Goal: Task Accomplishment & Management: Complete application form

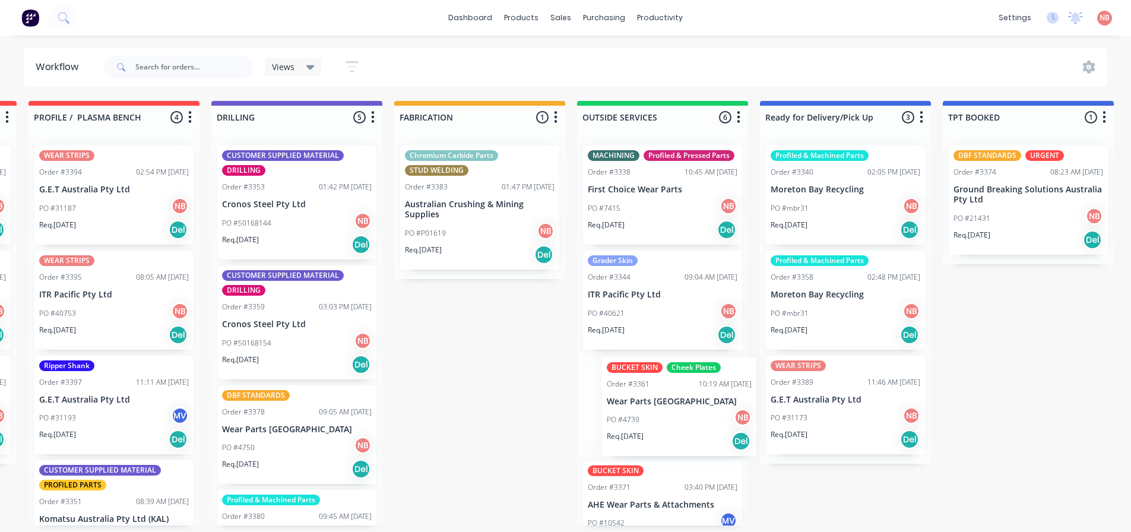
scroll to position [1, 546]
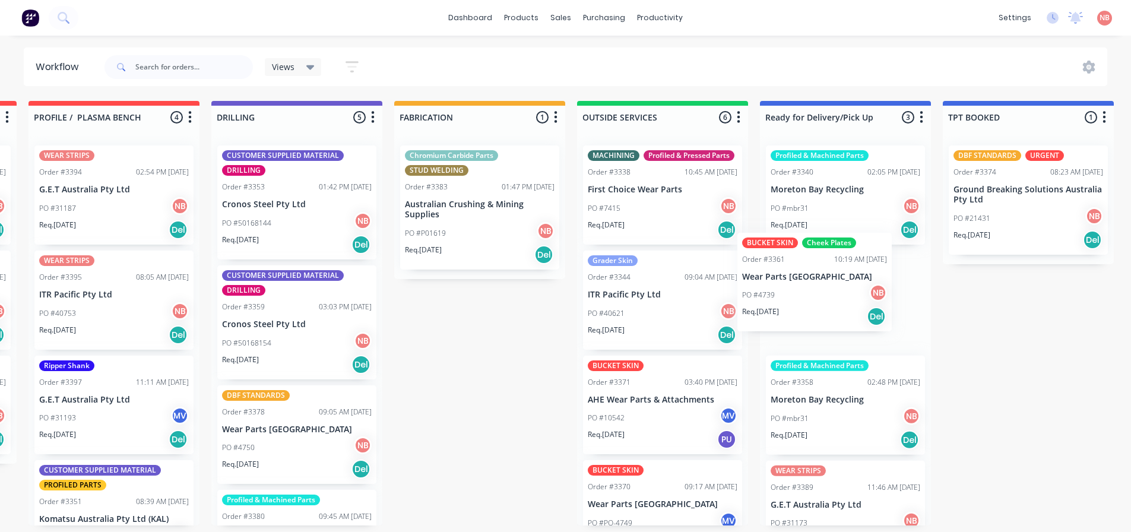
drag, startPoint x: 628, startPoint y: 423, endPoint x: 790, endPoint y: 280, distance: 216.6
click at [790, 280] on div "Submitted 1 Status colour #FF69B4 hex #FF69B4 Save Cancel Summaries Total order…" at bounding box center [436, 313] width 1980 height 424
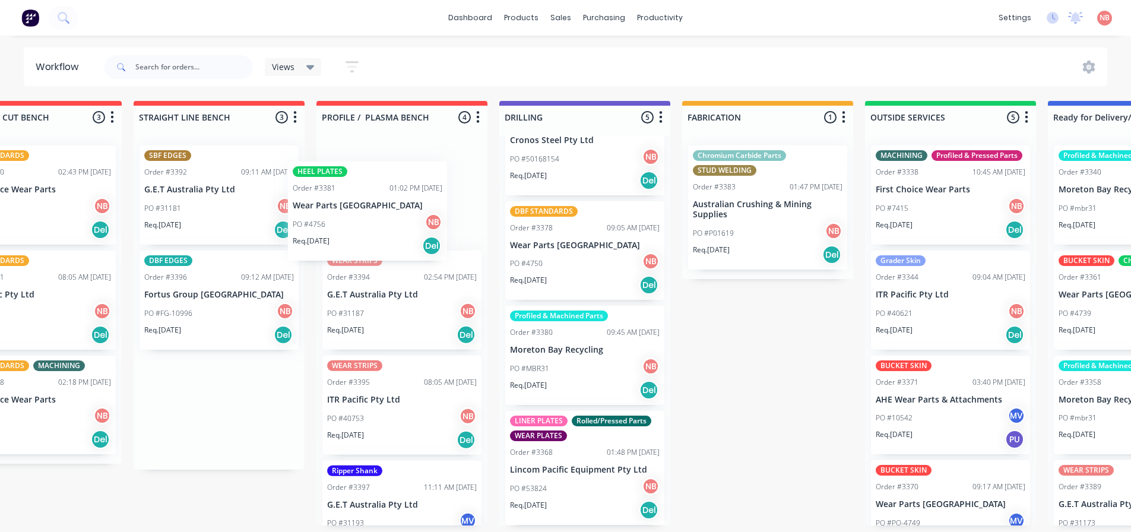
scroll to position [181, 0]
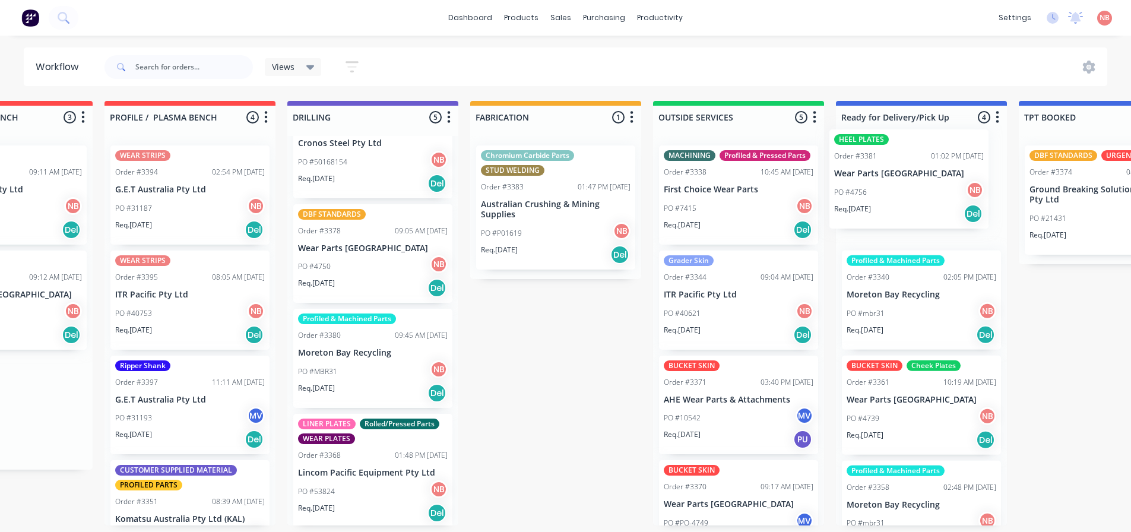
drag, startPoint x: 154, startPoint y: 169, endPoint x: 855, endPoint y: 153, distance: 701.3
click at [855, 153] on div "Submitted 1 Status colour #FF69B4 hex #FF69B4 Save Cancel Summaries Total order…" at bounding box center [512, 313] width 1980 height 424
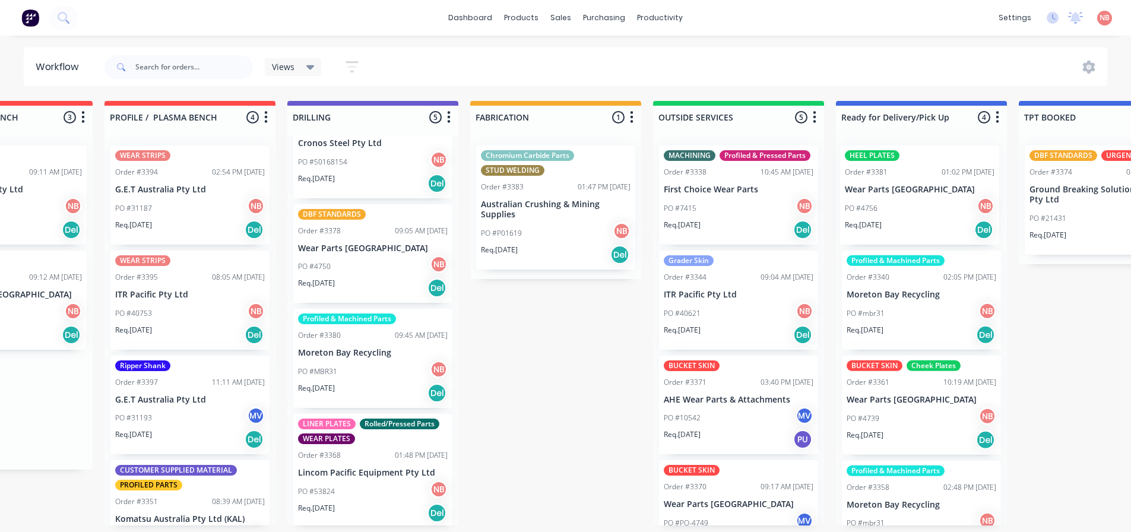
scroll to position [0, 471]
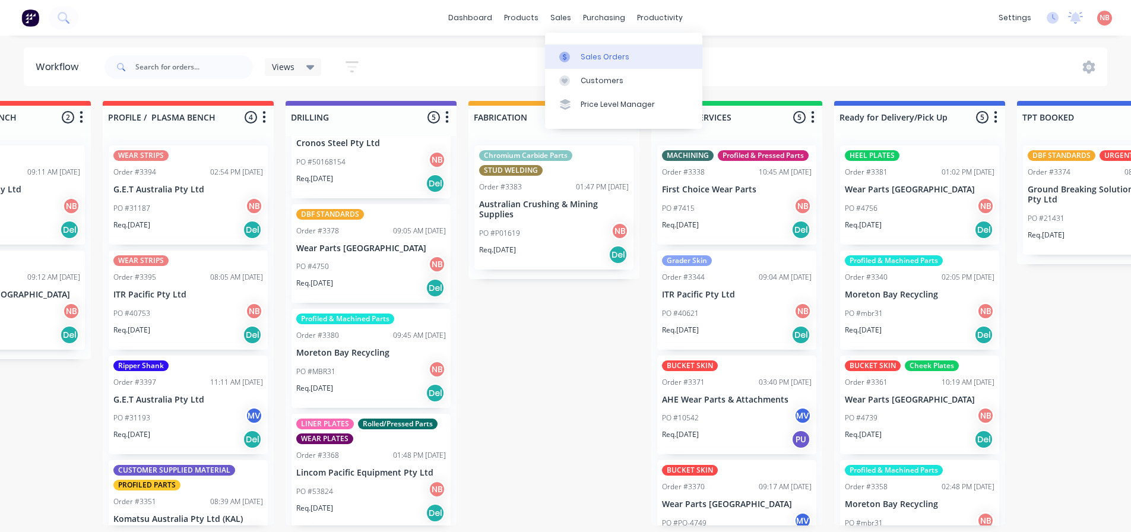
click at [575, 61] on div at bounding box center [568, 57] width 18 height 11
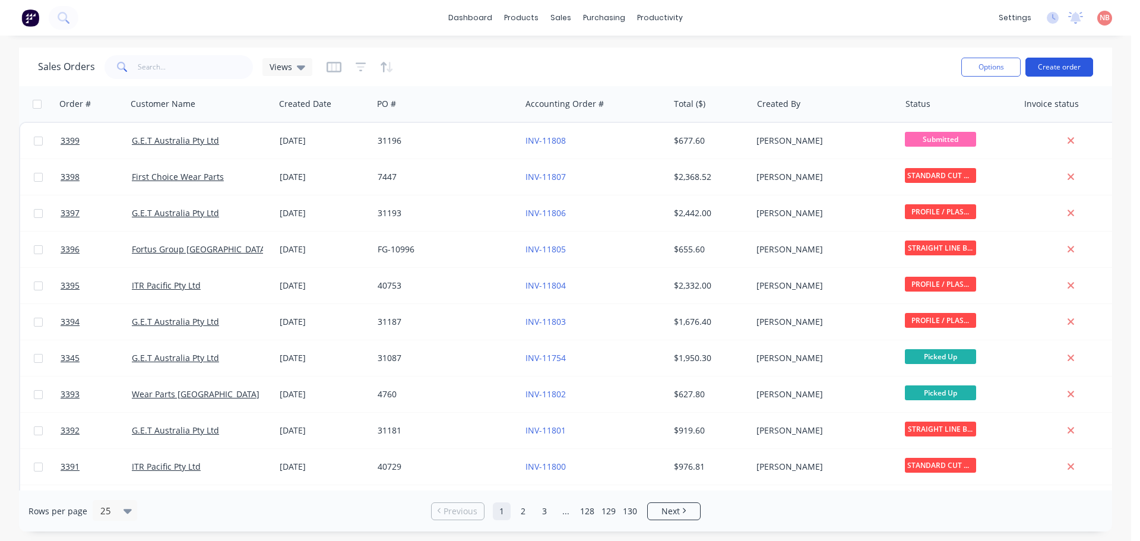
click at [1078, 66] on button "Create order" at bounding box center [1059, 67] width 68 height 19
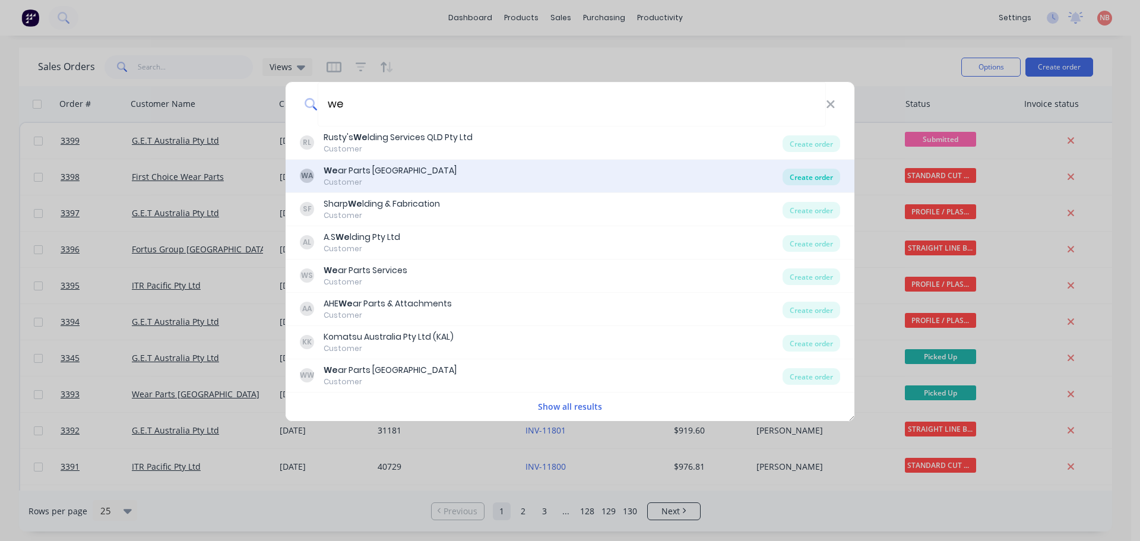
type input "we"
click at [815, 172] on div "Create order" at bounding box center [811, 177] width 58 height 17
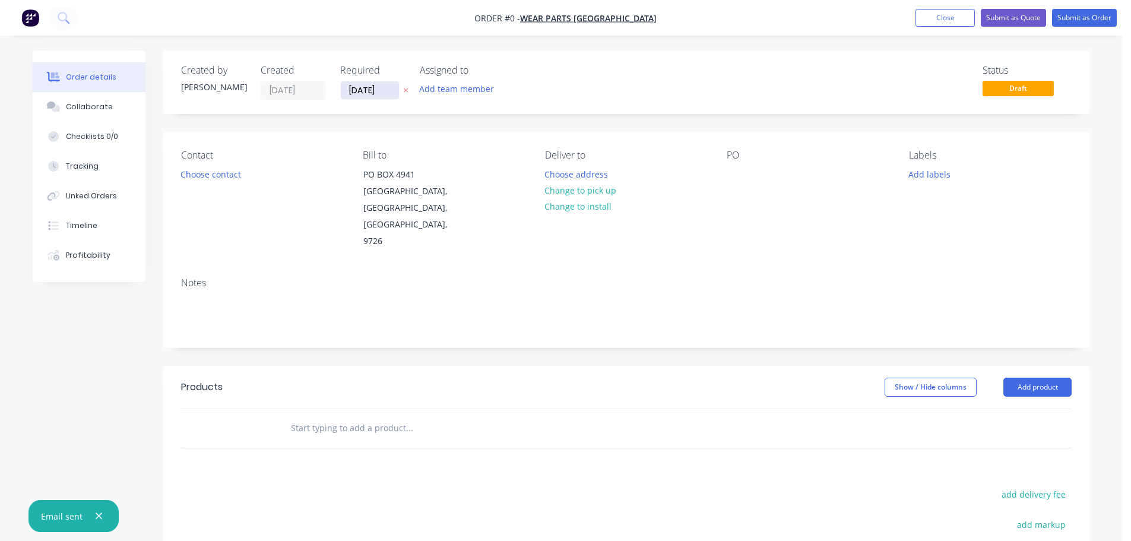
click at [362, 93] on input "[DATE]" at bounding box center [370, 90] width 58 height 18
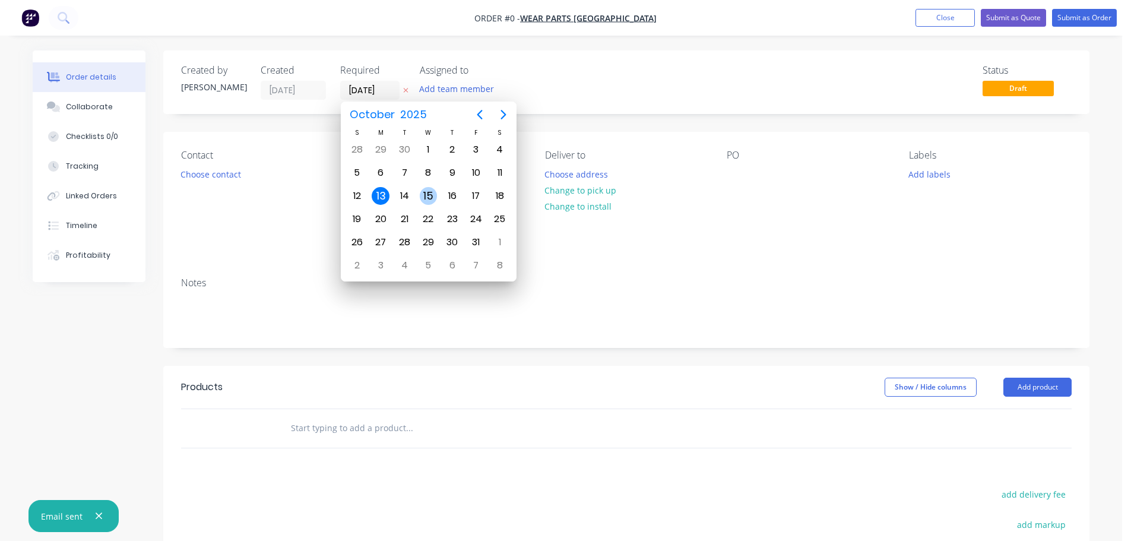
click at [421, 194] on div "15" at bounding box center [429, 196] width 18 height 18
type input "[DATE]"
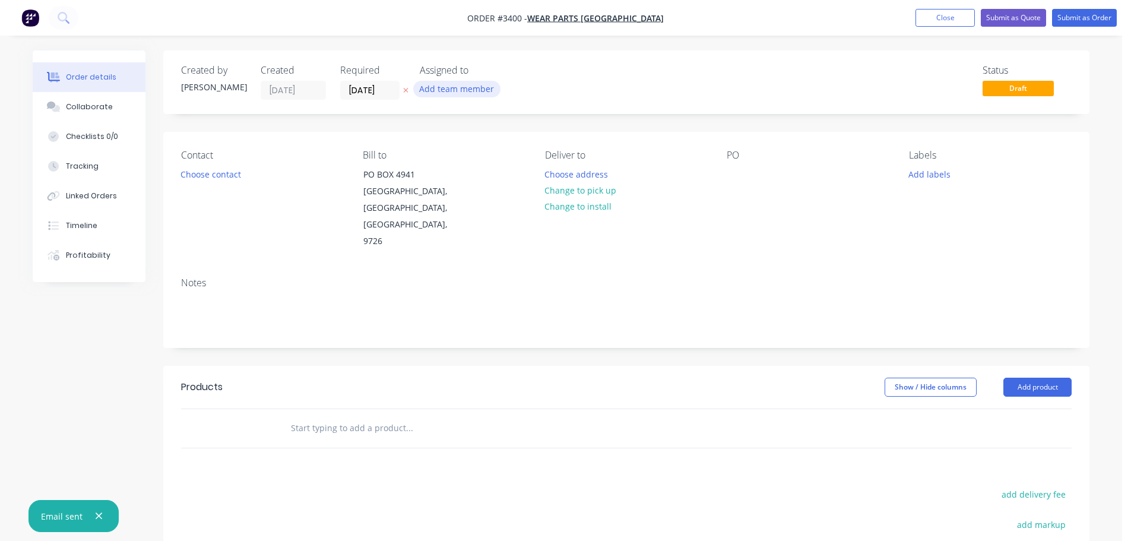
click at [436, 89] on button "Add team member" at bounding box center [456, 89] width 87 height 16
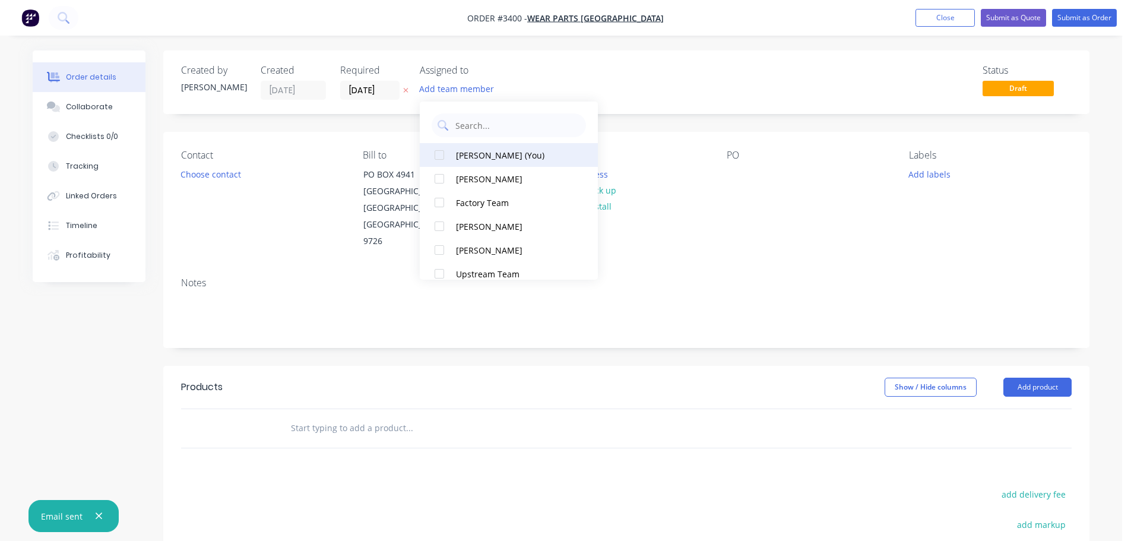
click at [473, 156] on div "[PERSON_NAME] (You)" at bounding box center [515, 155] width 119 height 12
click at [204, 180] on button "Choose contact" at bounding box center [211, 174] width 73 height 16
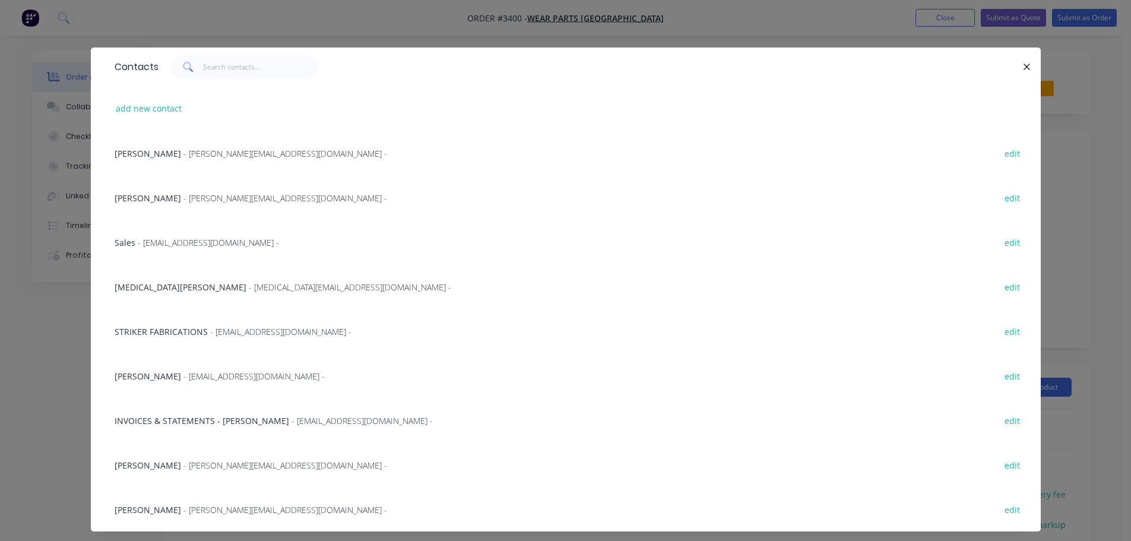
click at [164, 289] on div "[MEDICAL_DATA][PERSON_NAME] - [MEDICAL_DATA][EMAIL_ADDRESS][DOMAIN_NAME] -" at bounding box center [283, 287] width 337 height 12
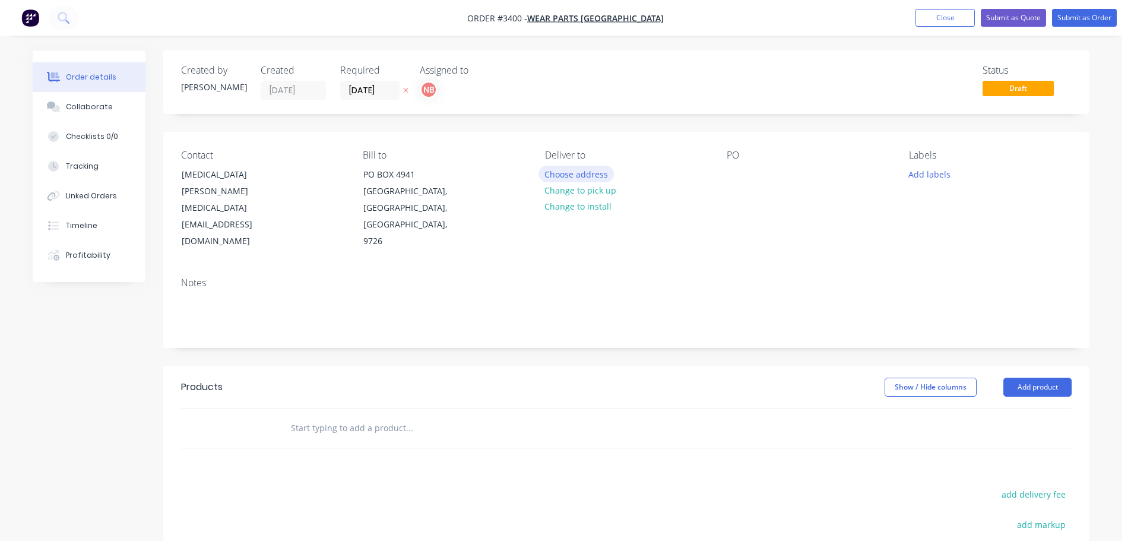
click at [583, 177] on button "Choose address" at bounding box center [576, 174] width 76 height 16
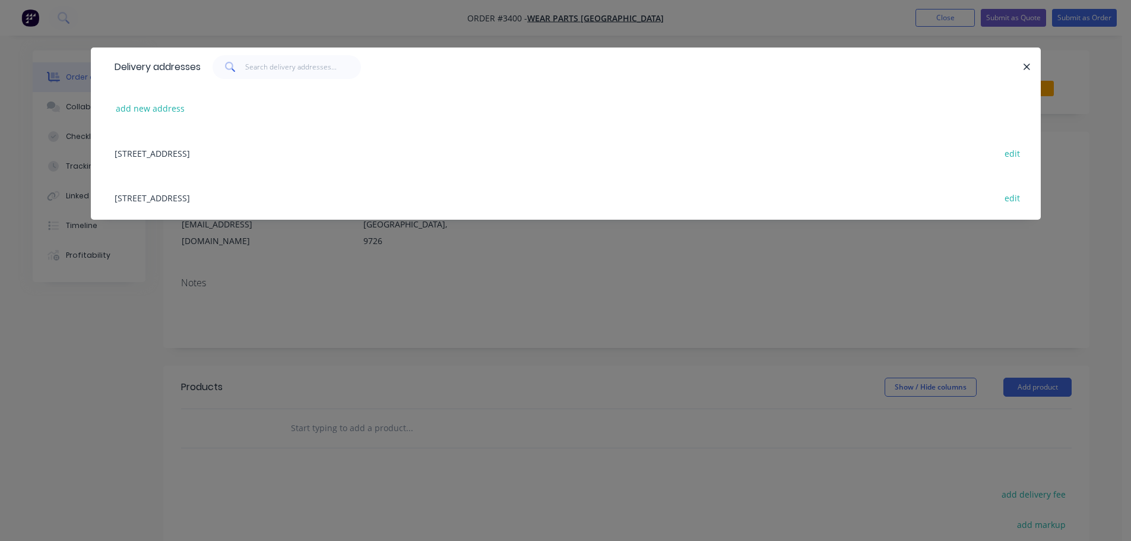
click at [256, 195] on div "[STREET_ADDRESS] edit" at bounding box center [566, 197] width 914 height 45
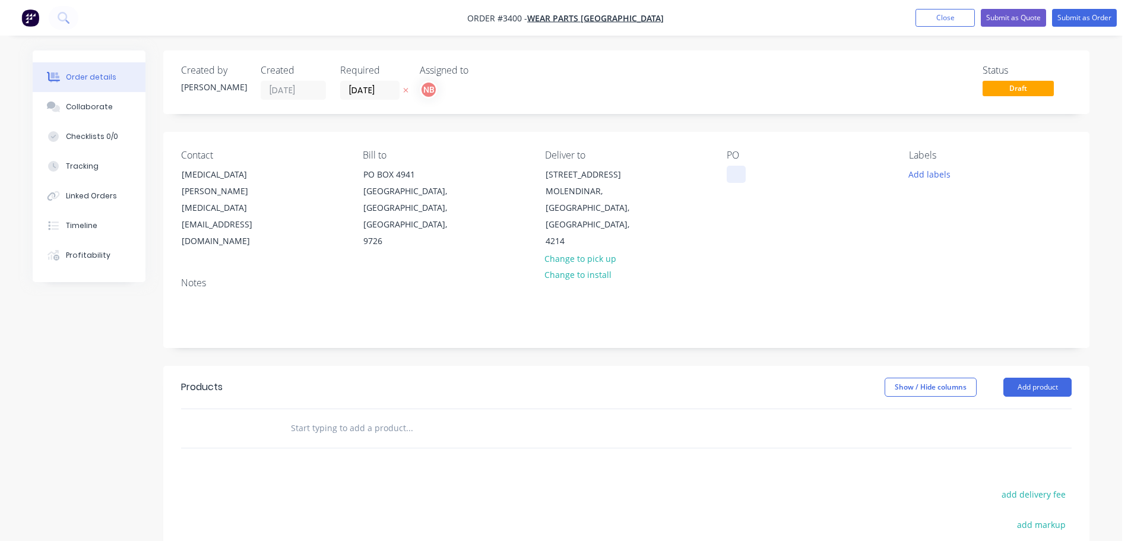
click at [736, 167] on div at bounding box center [736, 174] width 19 height 17
click at [938, 167] on button "Add labels" at bounding box center [929, 174] width 55 height 16
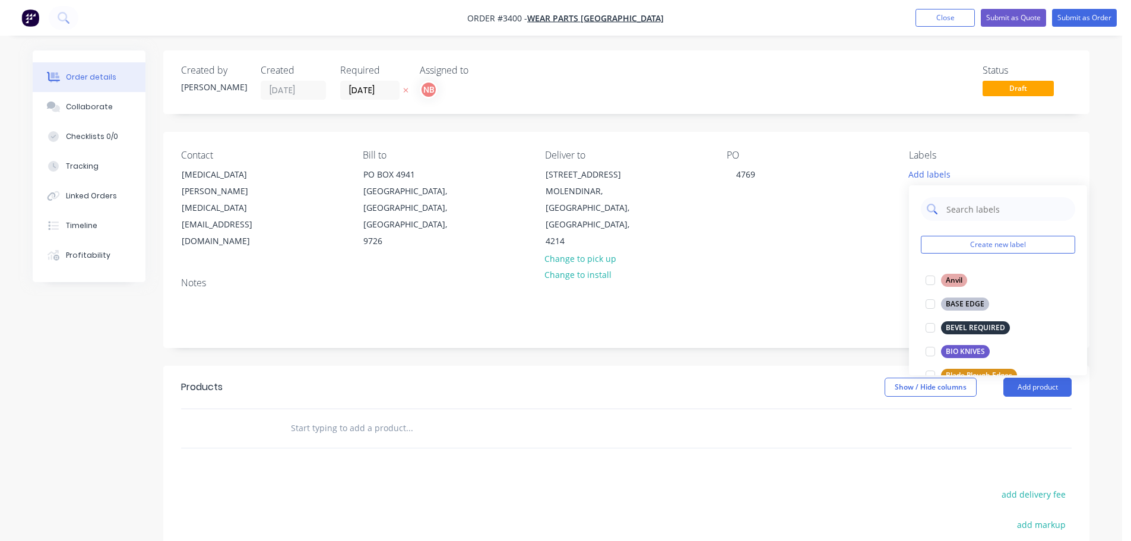
click at [969, 204] on input "text" at bounding box center [1007, 209] width 124 height 24
type input "we"
drag, startPoint x: 954, startPoint y: 370, endPoint x: 917, endPoint y: 373, distance: 37.5
click at [954, 370] on div "WEAR STRIPS" at bounding box center [968, 375] width 55 height 13
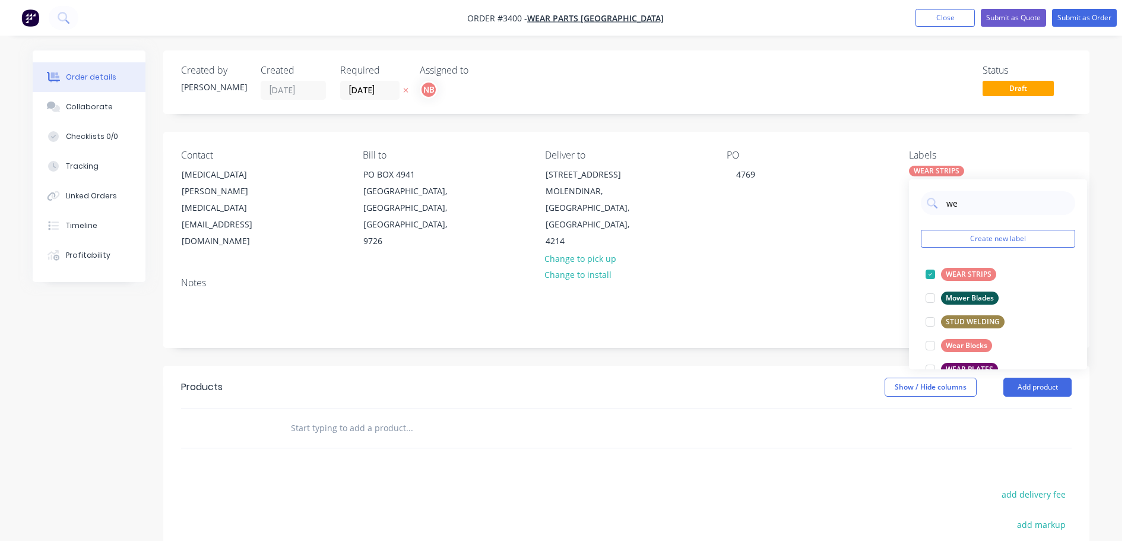
click at [816, 373] on header "Products Show / Hide columns Add product" at bounding box center [626, 387] width 926 height 43
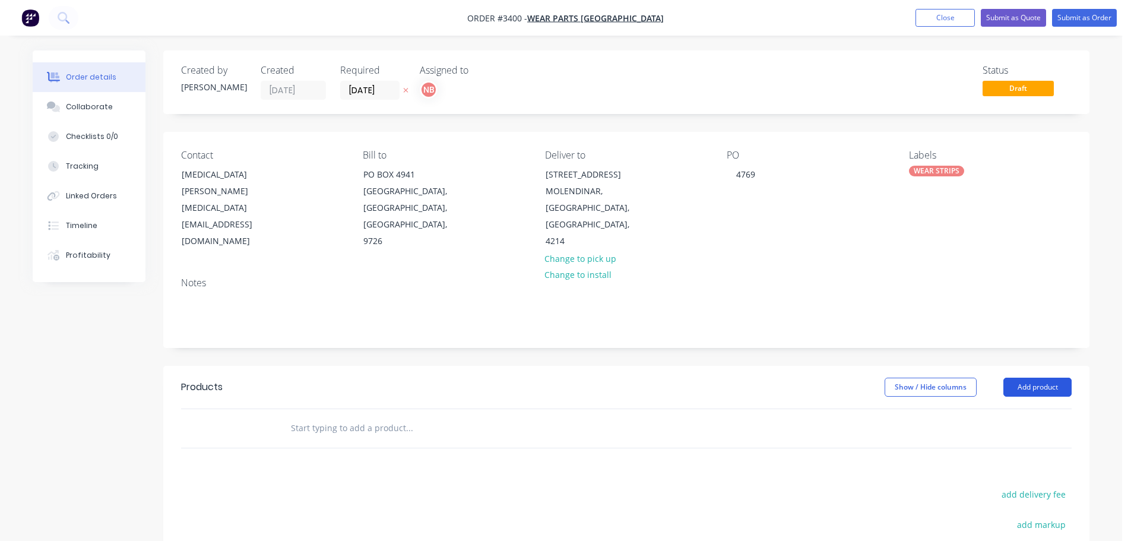
click at [1017, 384] on button "Add product" at bounding box center [1037, 387] width 68 height 19
click at [1019, 408] on button "Product catalogue" at bounding box center [1015, 417] width 113 height 24
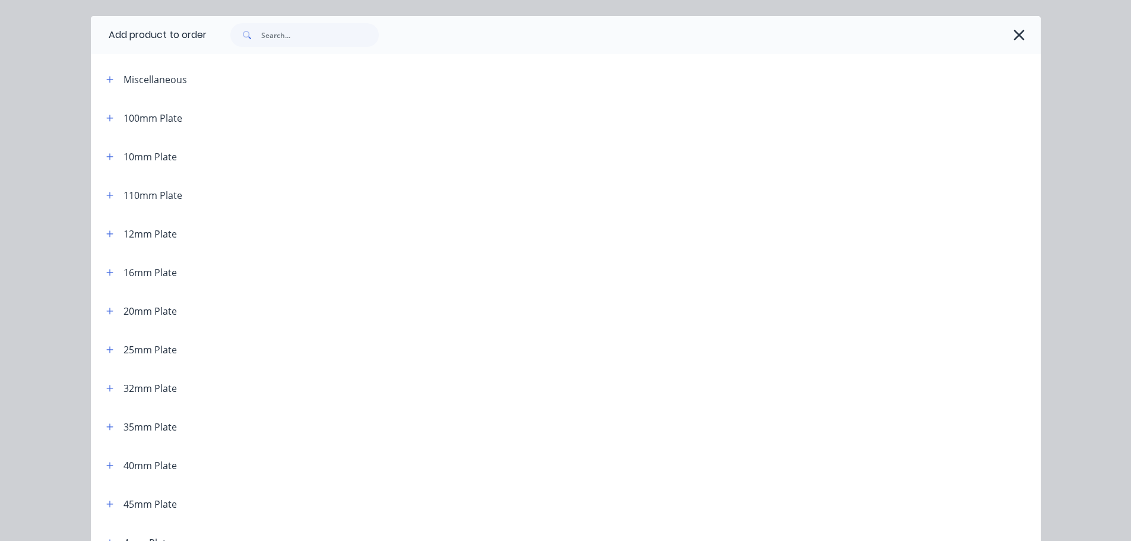
scroll to position [59, 0]
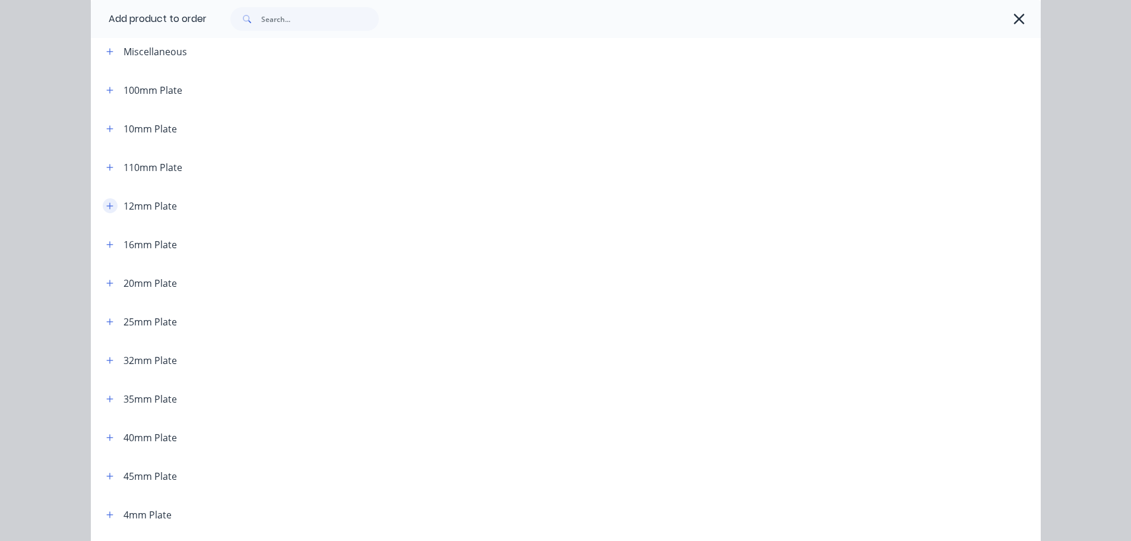
click at [107, 205] on icon "button" at bounding box center [109, 206] width 7 height 8
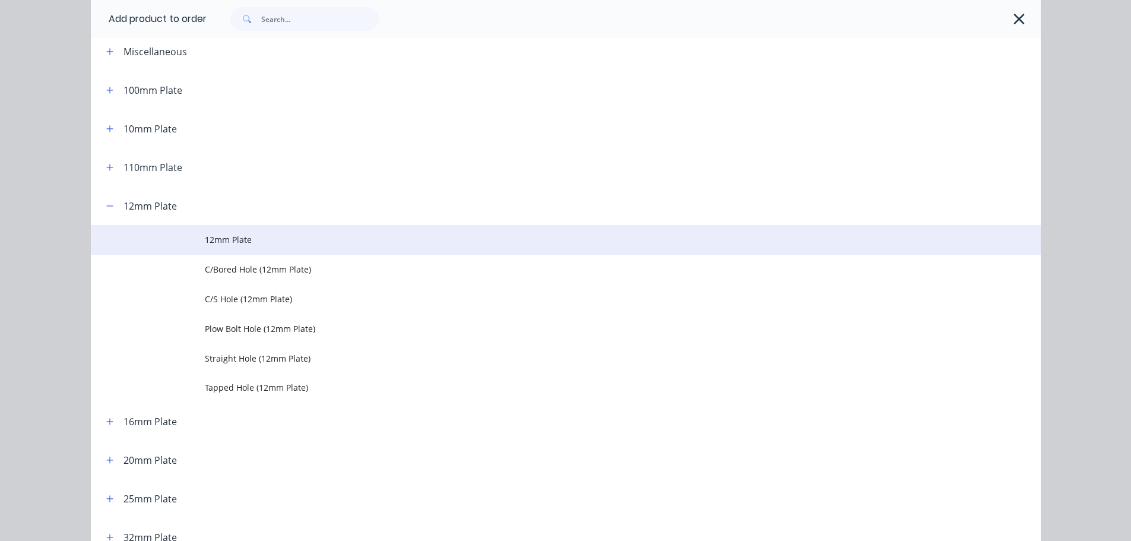
click at [206, 243] on span "12mm Plate" at bounding box center [539, 239] width 668 height 12
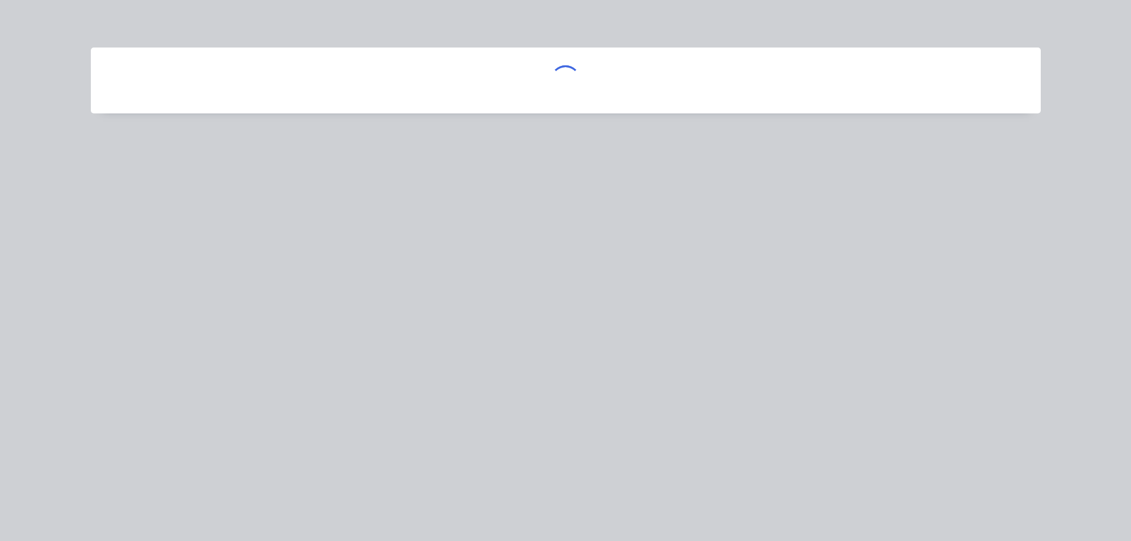
scroll to position [0, 0]
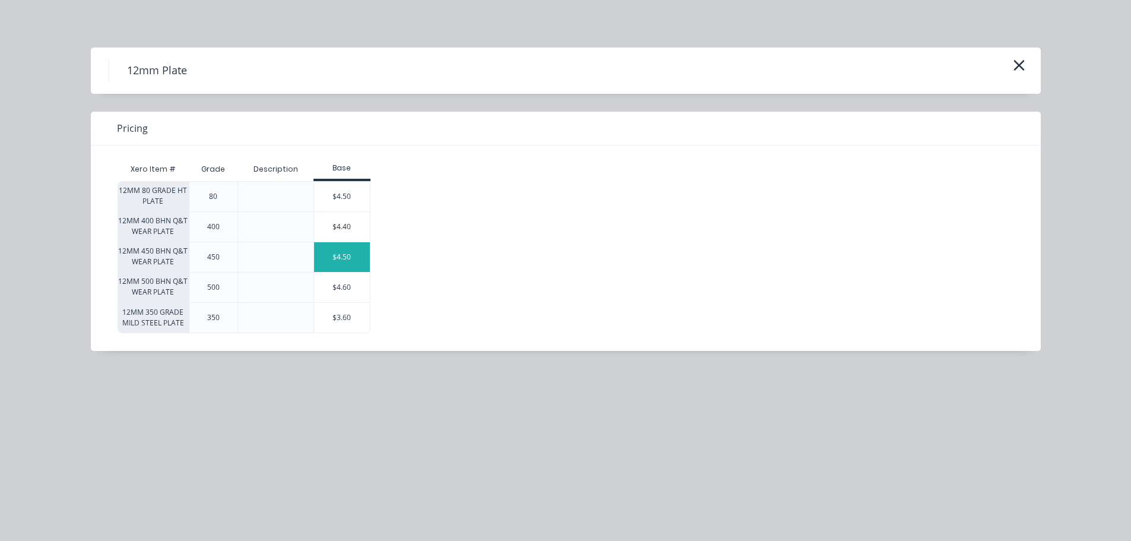
click at [343, 249] on div "$4.50" at bounding box center [342, 257] width 56 height 30
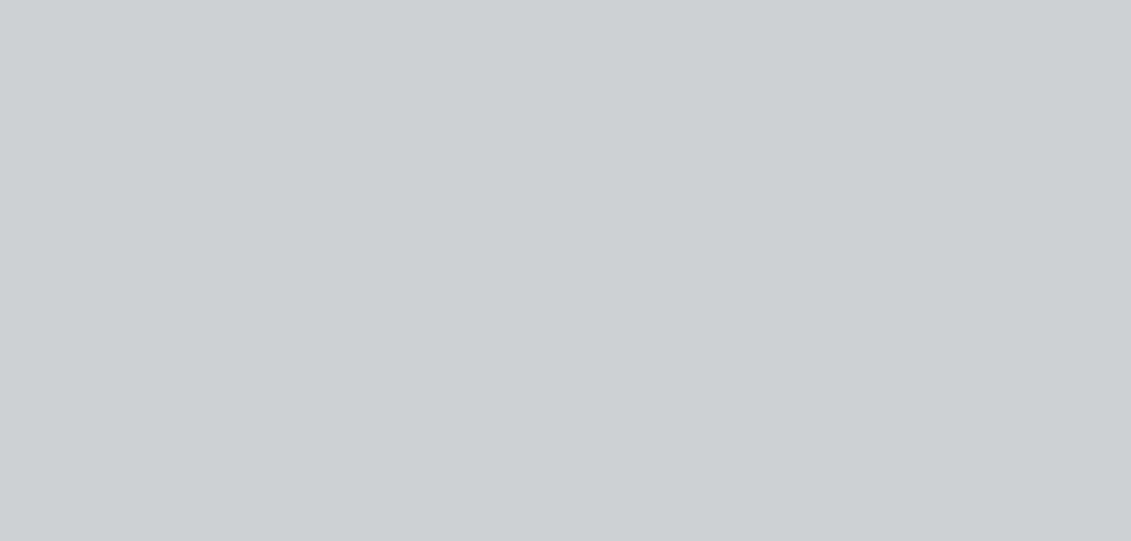
type input "$4.50"
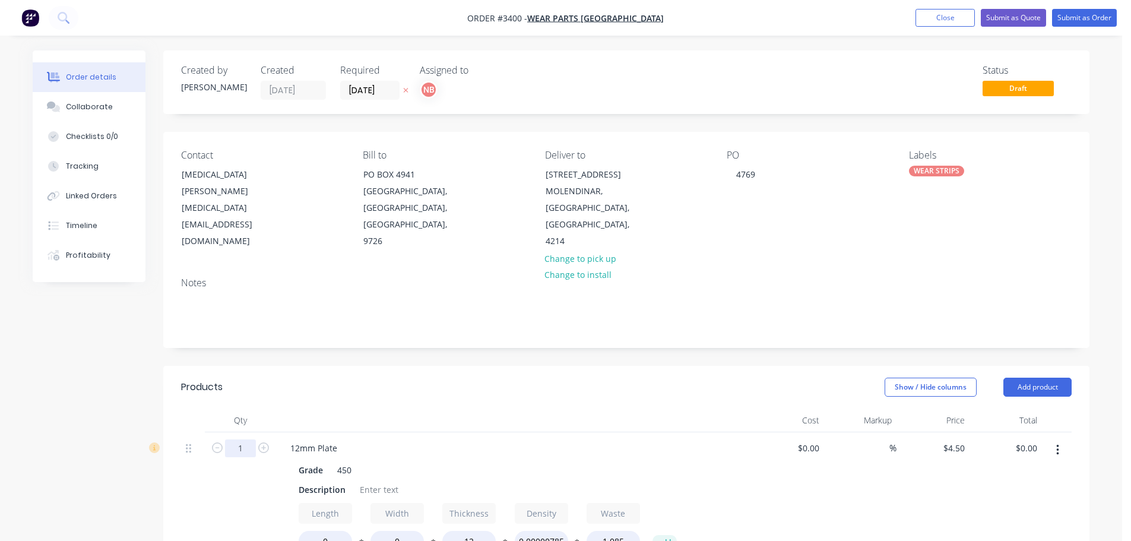
click at [248, 451] on input "1" at bounding box center [240, 448] width 31 height 18
type input "4"
click at [405, 403] on header "Products Show / Hide columns Add product" at bounding box center [626, 387] width 926 height 43
click at [329, 496] on div "Description" at bounding box center [322, 489] width 56 height 17
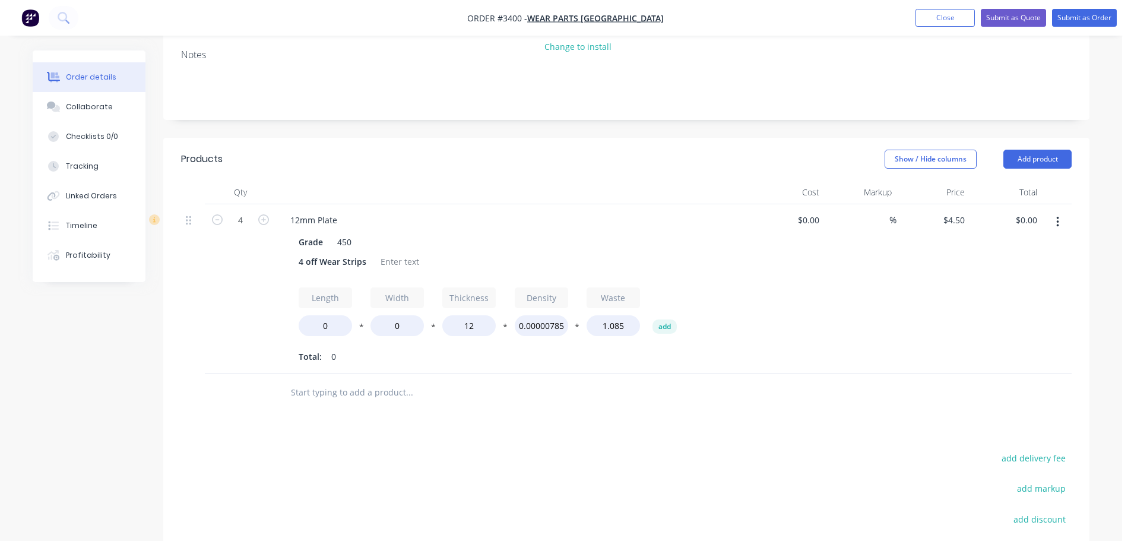
scroll to position [237, 0]
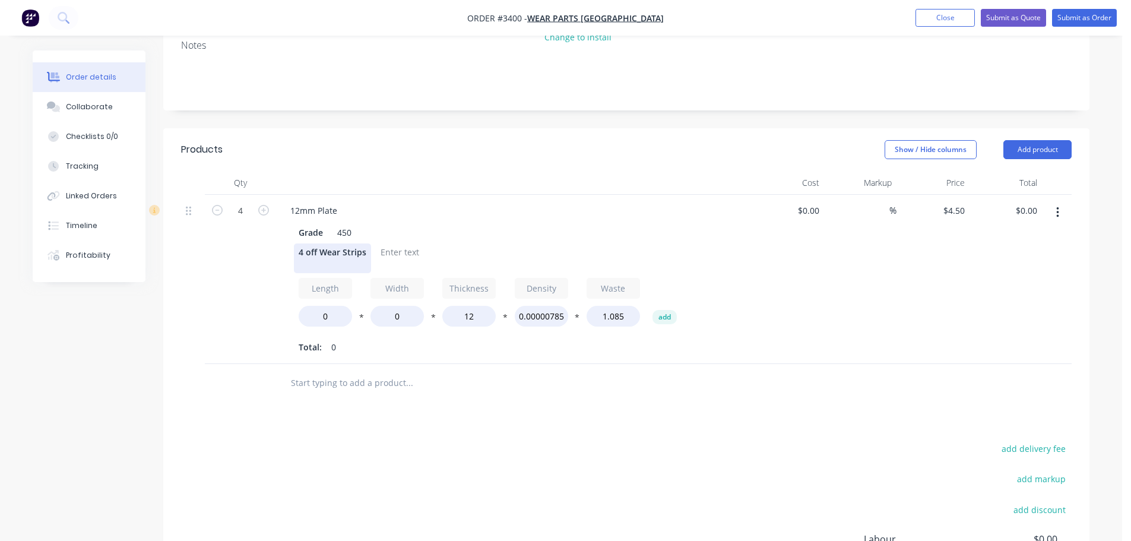
click at [346, 268] on div "4 off Wear Strips" at bounding box center [332, 258] width 77 height 30
click at [308, 316] on input "0" at bounding box center [325, 316] width 53 height 21
type input "2000"
click at [387, 315] on input "0" at bounding box center [396, 316] width 53 height 21
type input "100"
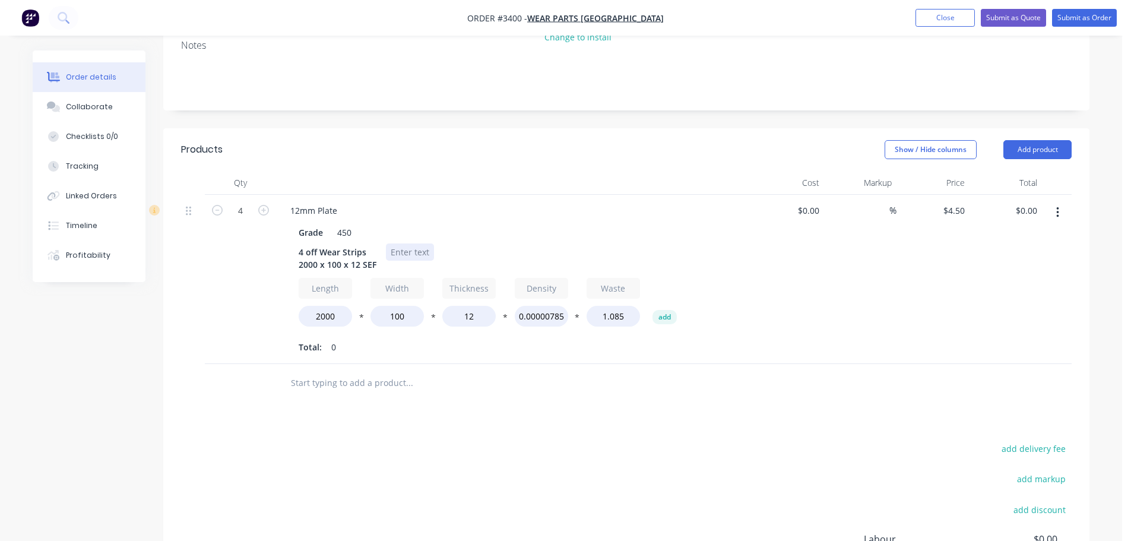
type input "$360.00"
drag, startPoint x: 407, startPoint y: 246, endPoint x: 404, endPoint y: 255, distance: 9.8
click at [407, 246] on div at bounding box center [410, 251] width 48 height 17
click at [403, 251] on div at bounding box center [410, 251] width 48 height 17
click at [1039, 142] on button "Add product" at bounding box center [1037, 149] width 68 height 19
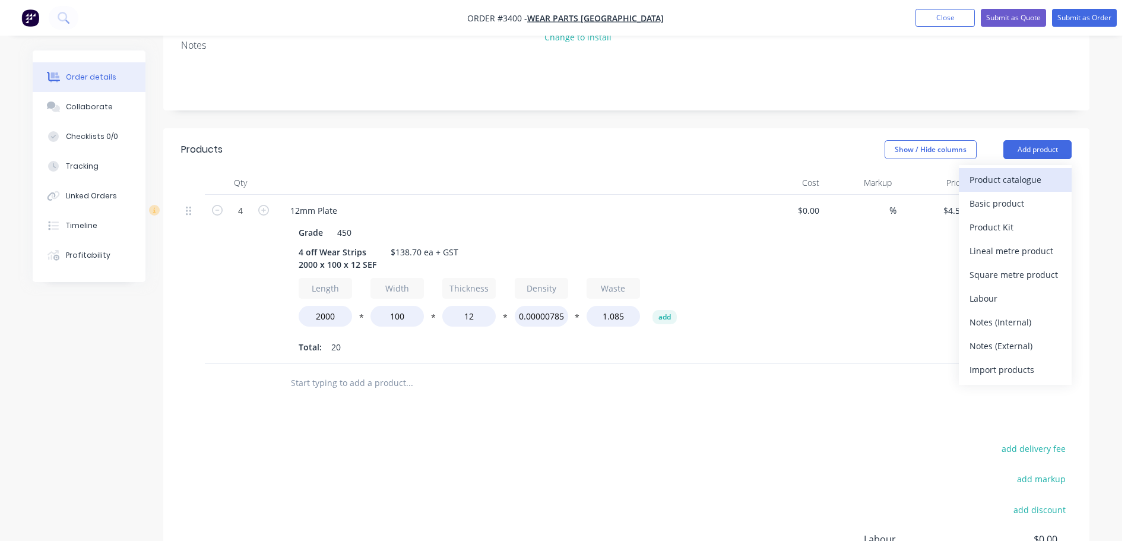
click at [1024, 176] on div "Product catalogue" at bounding box center [1014, 179] width 91 height 17
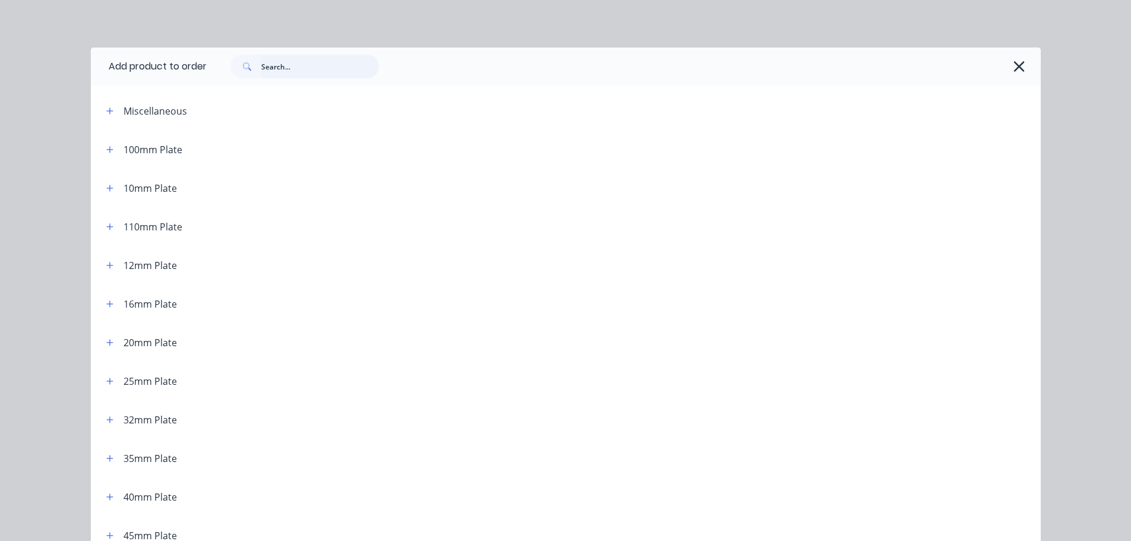
click at [346, 74] on input "text" at bounding box center [320, 67] width 118 height 24
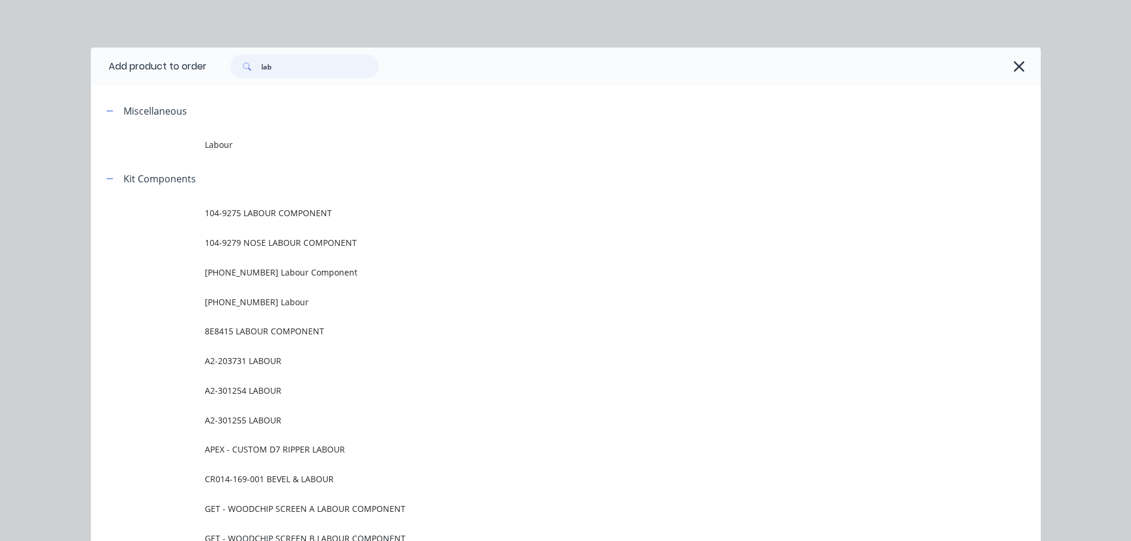
type input "lab"
click at [196, 148] on td at bounding box center [148, 145] width 114 height 30
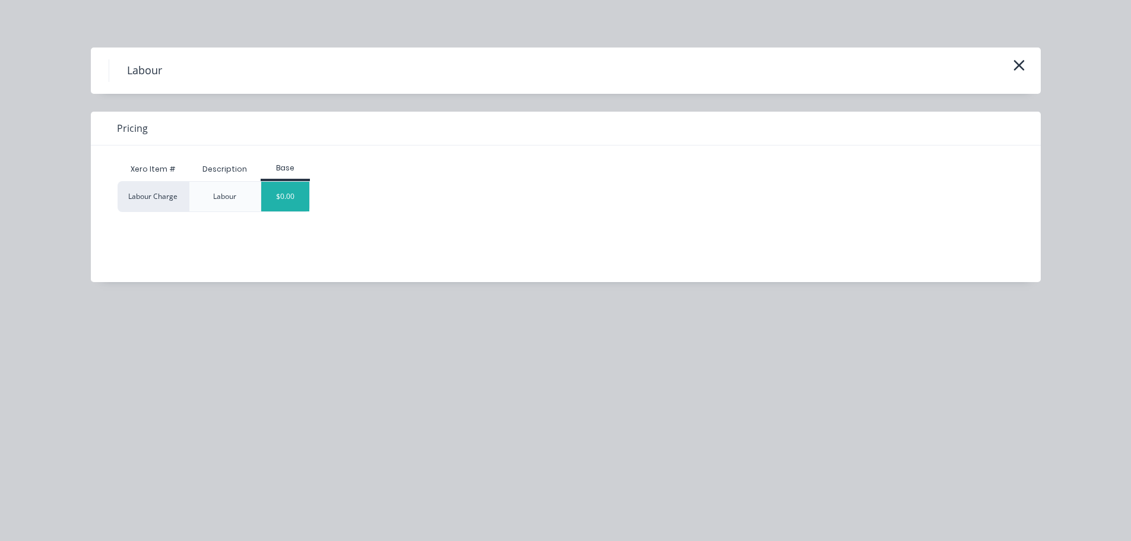
click at [294, 189] on div "$0.00" at bounding box center [285, 197] width 48 height 30
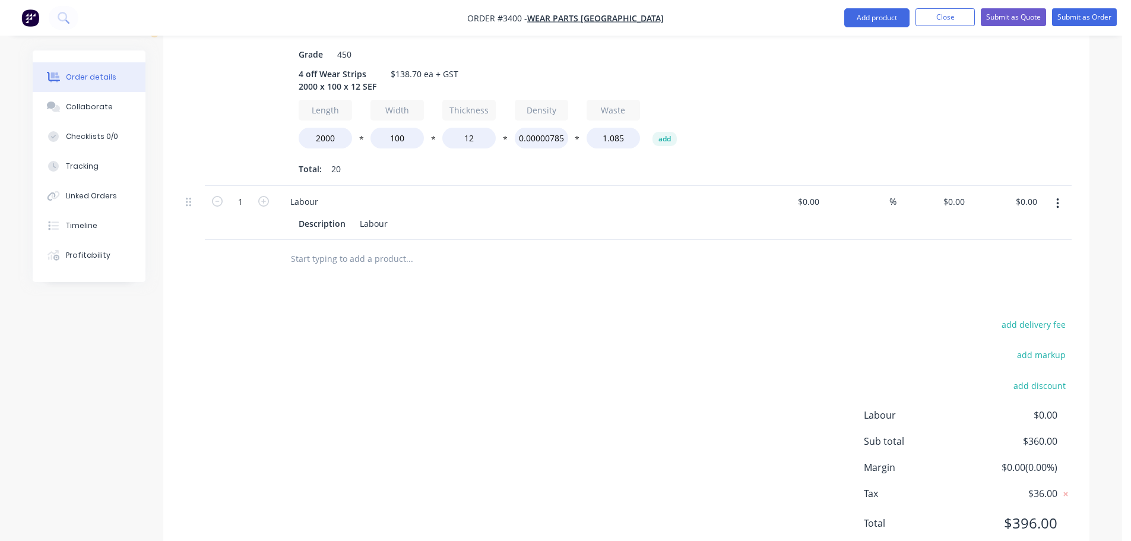
scroll to position [456, 0]
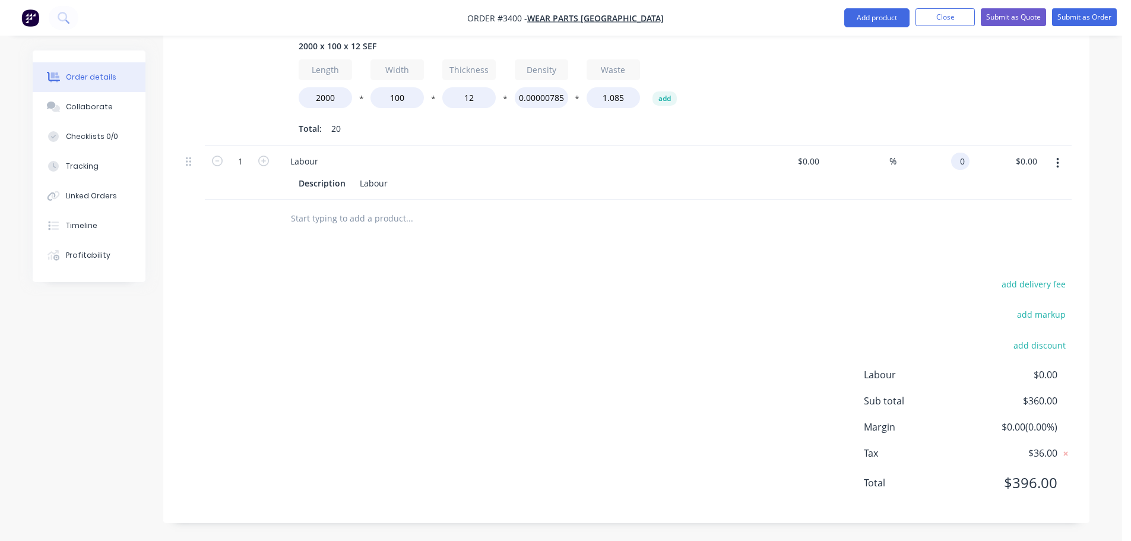
click at [952, 161] on div "0 0" at bounding box center [960, 161] width 18 height 17
type input "$194.80"
click at [709, 273] on div "Products Show / Hide columns Add product Qty Cost Markup Price Total 4 12mm Pla…" at bounding box center [626, 216] width 926 height 613
click at [112, 104] on button "Collaborate" at bounding box center [89, 107] width 113 height 30
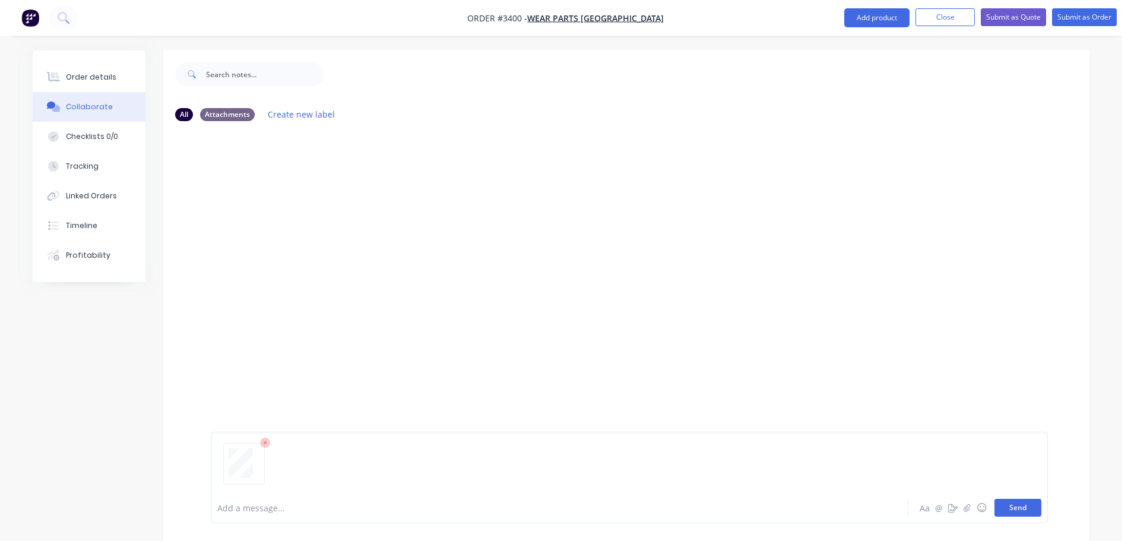
click at [1019, 506] on button "Send" at bounding box center [1017, 508] width 47 height 18
click at [53, 78] on icon at bounding box center [54, 77] width 9 height 10
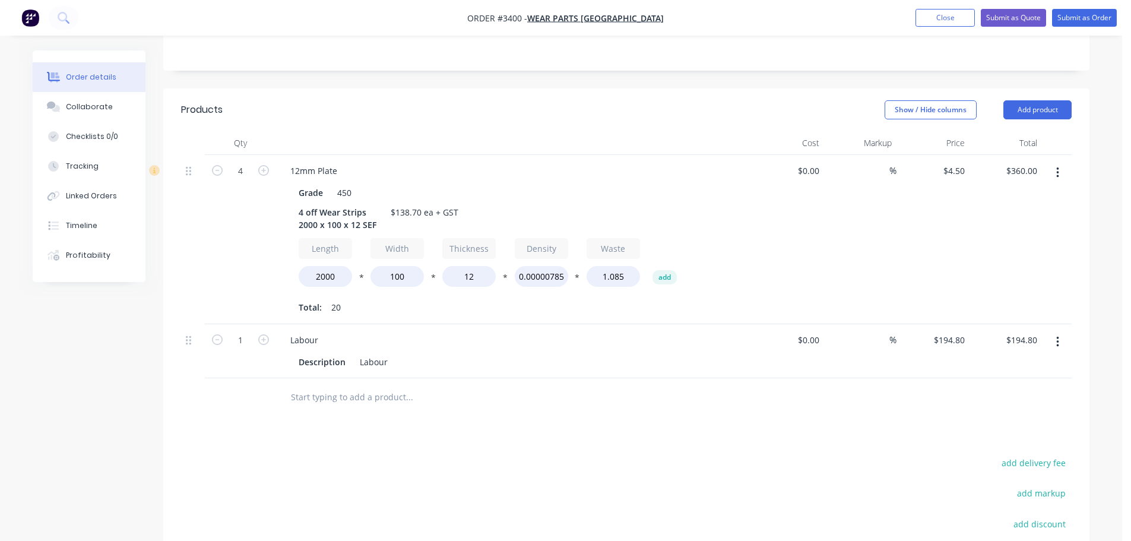
scroll to position [237, 0]
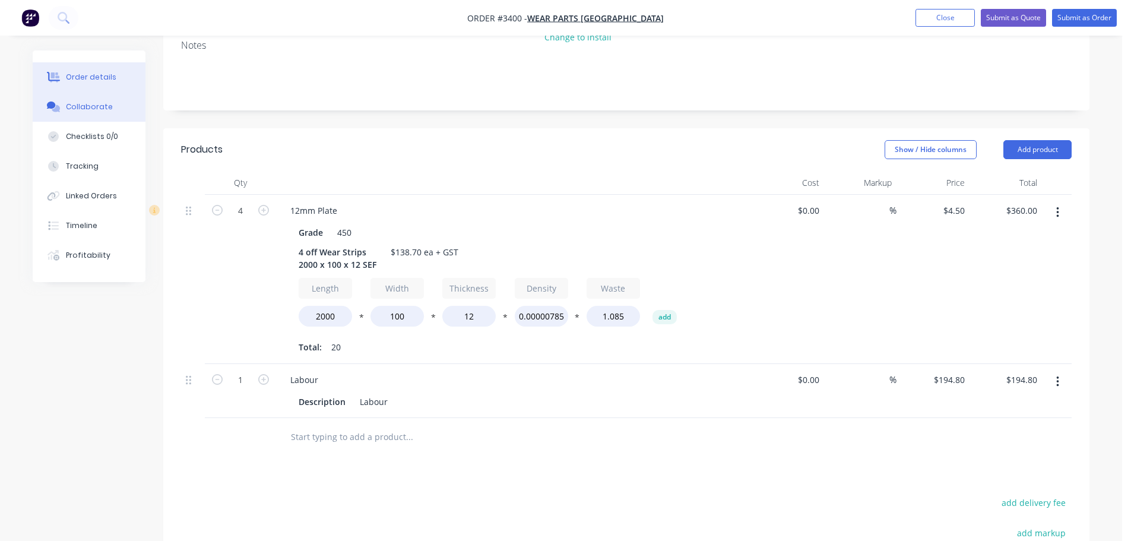
click at [104, 112] on button "Collaborate" at bounding box center [89, 107] width 113 height 30
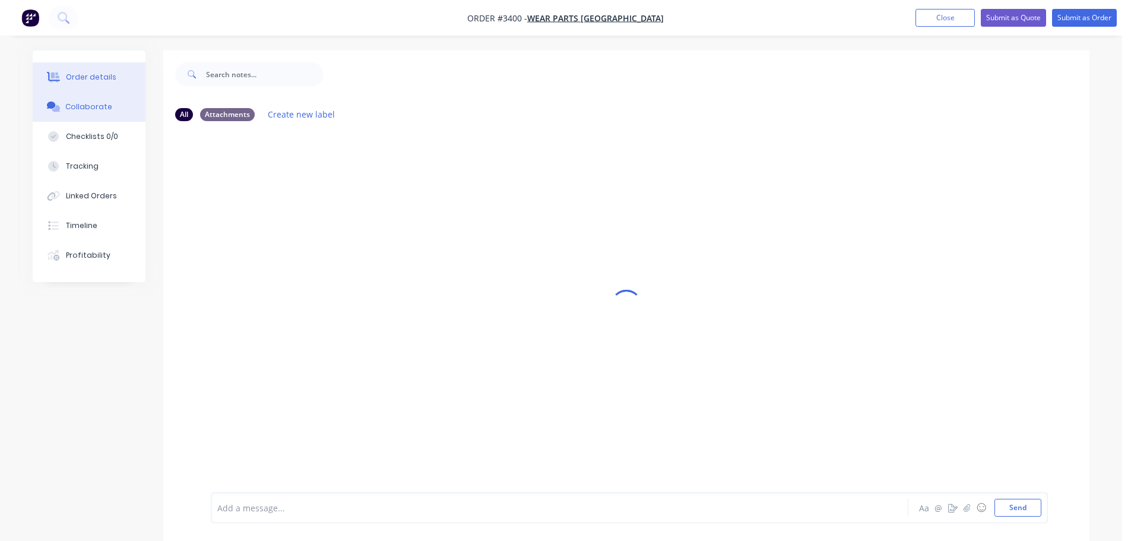
click at [101, 77] on div "Order details" at bounding box center [91, 77] width 50 height 11
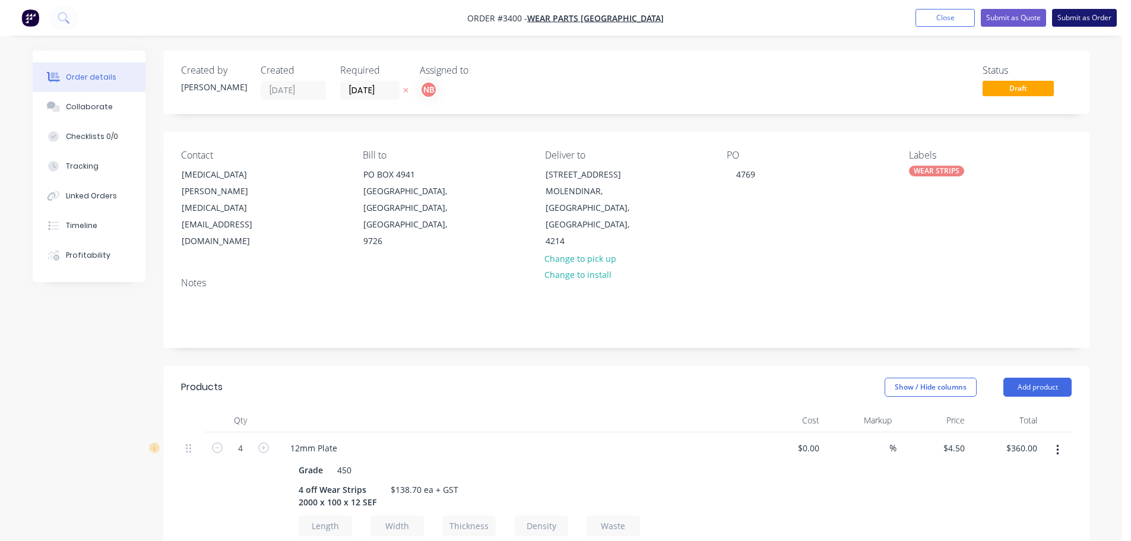
click at [1070, 17] on button "Submit as Order" at bounding box center [1084, 18] width 65 height 18
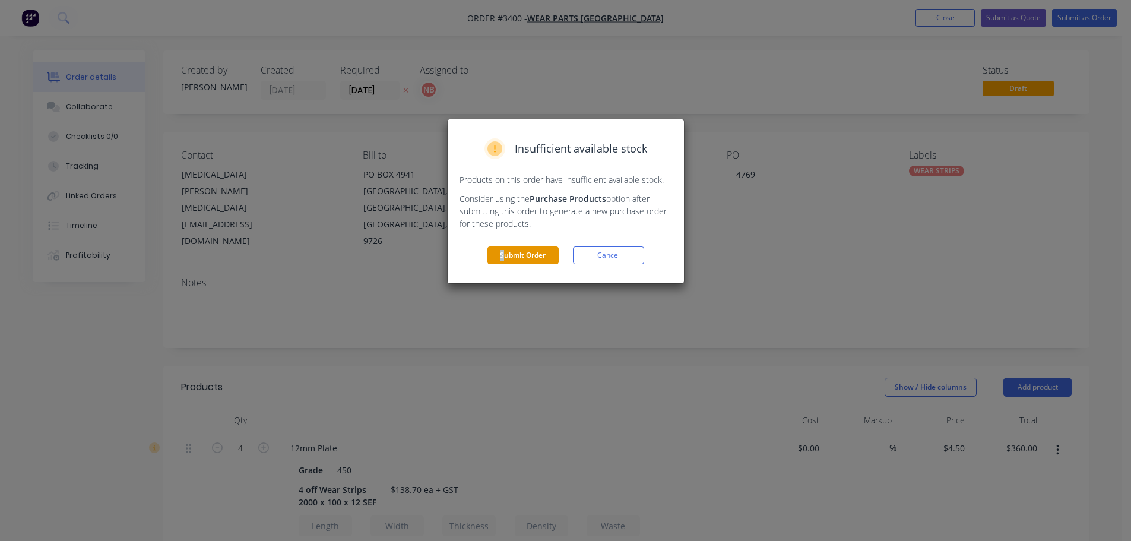
drag, startPoint x: 501, startPoint y: 265, endPoint x: 516, endPoint y: 255, distance: 17.9
click at [502, 265] on div "Insufficient available stock Products on this order have insufficient available…" at bounding box center [566, 201] width 236 height 164
click at [516, 255] on button "Submit Order" at bounding box center [522, 255] width 71 height 18
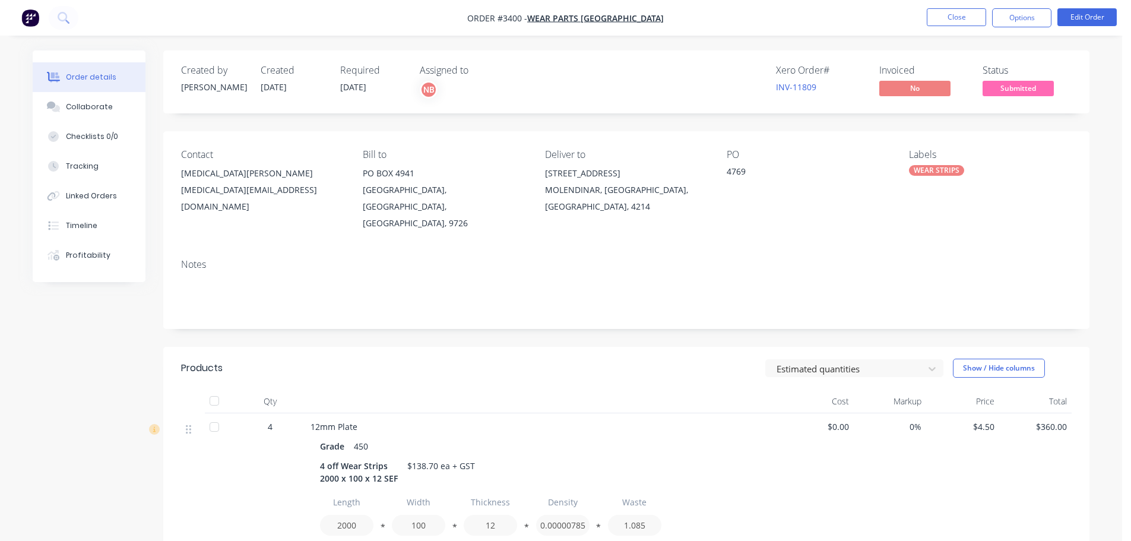
click at [1010, 17] on button "Options" at bounding box center [1021, 17] width 59 height 19
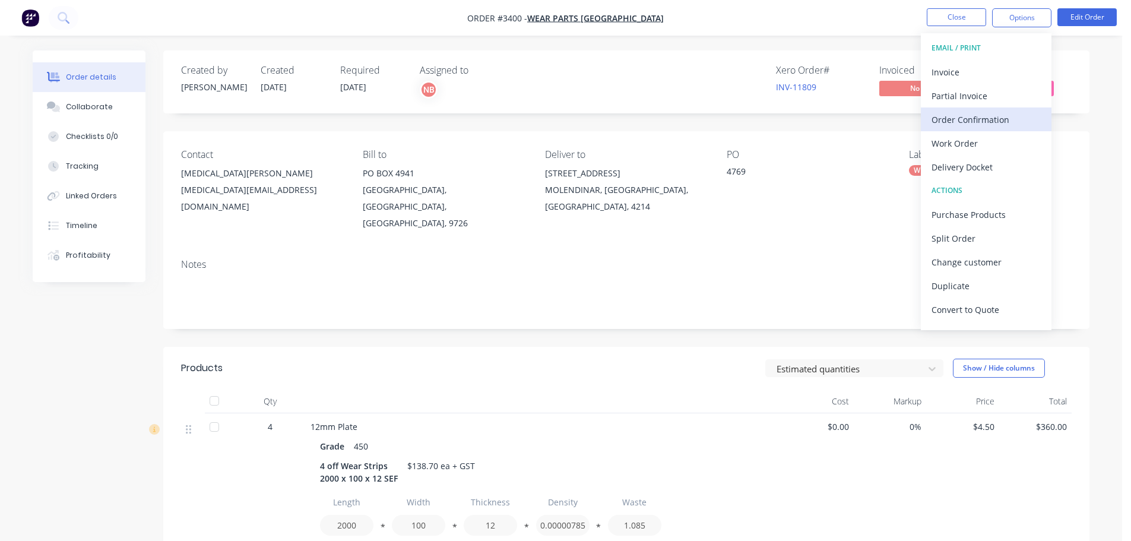
click at [956, 119] on div "Order Confirmation" at bounding box center [985, 119] width 109 height 17
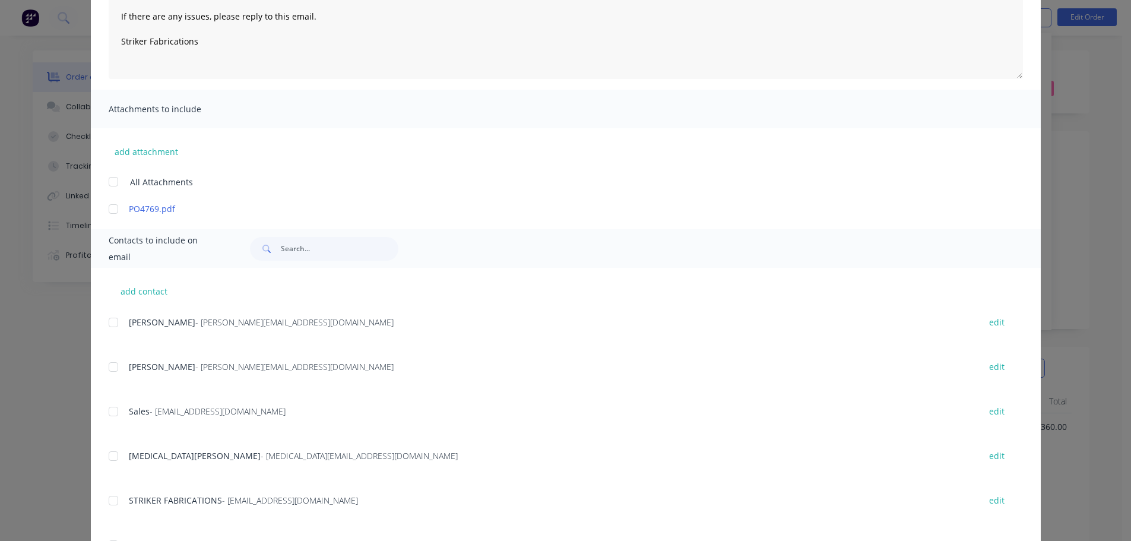
scroll to position [178, 0]
click at [107, 450] on div at bounding box center [114, 453] width 24 height 24
type textarea "Thank you for your order! Click 'view my order' to see your order confirmation.…"
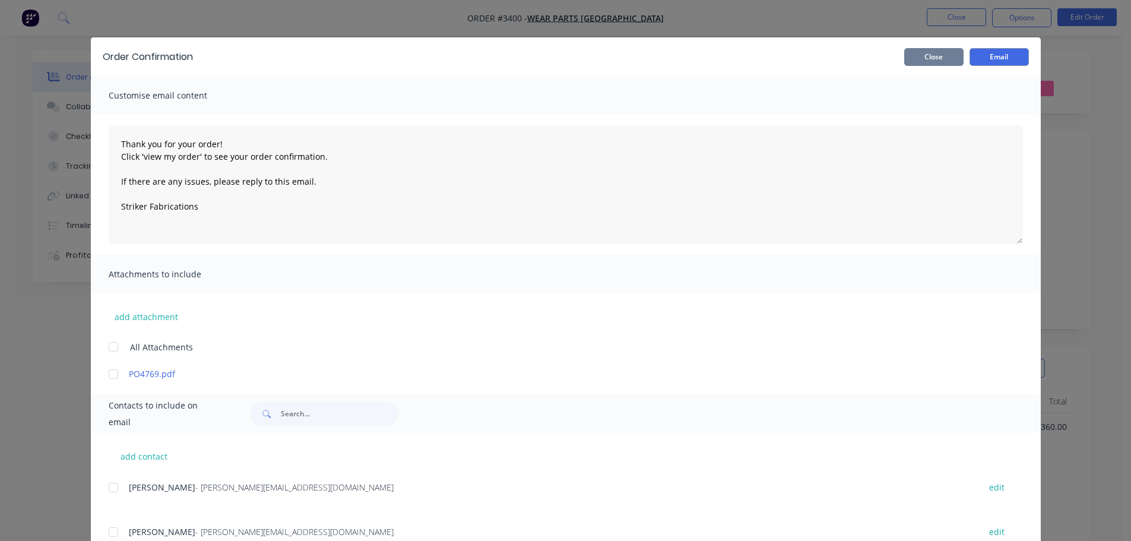
scroll to position [0, 0]
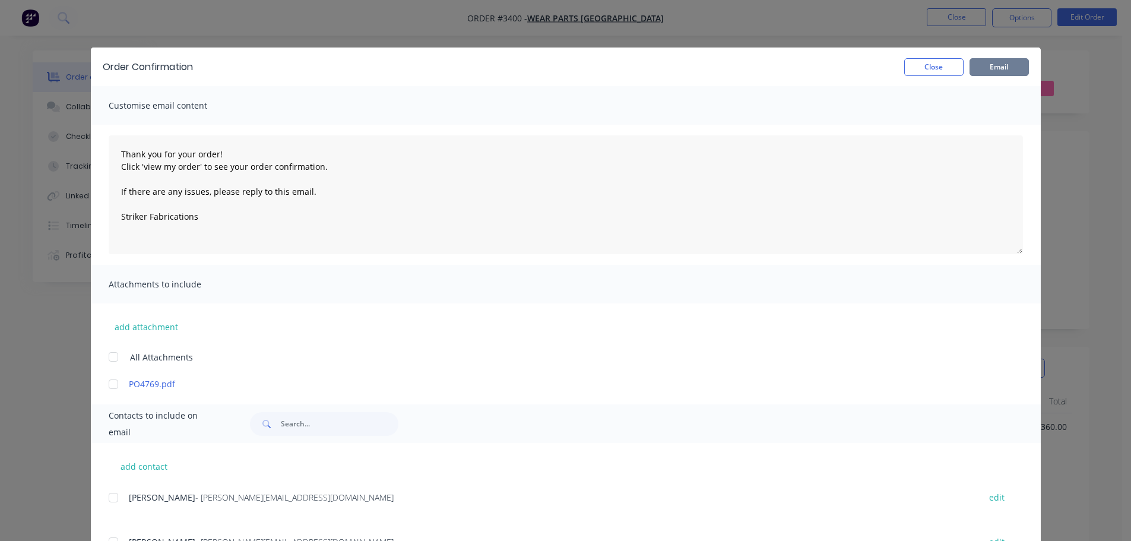
click at [972, 63] on button "Email" at bounding box center [998, 67] width 59 height 18
type textarea "Thank you for your order! Click 'view my order' to see your order confirmation.…"
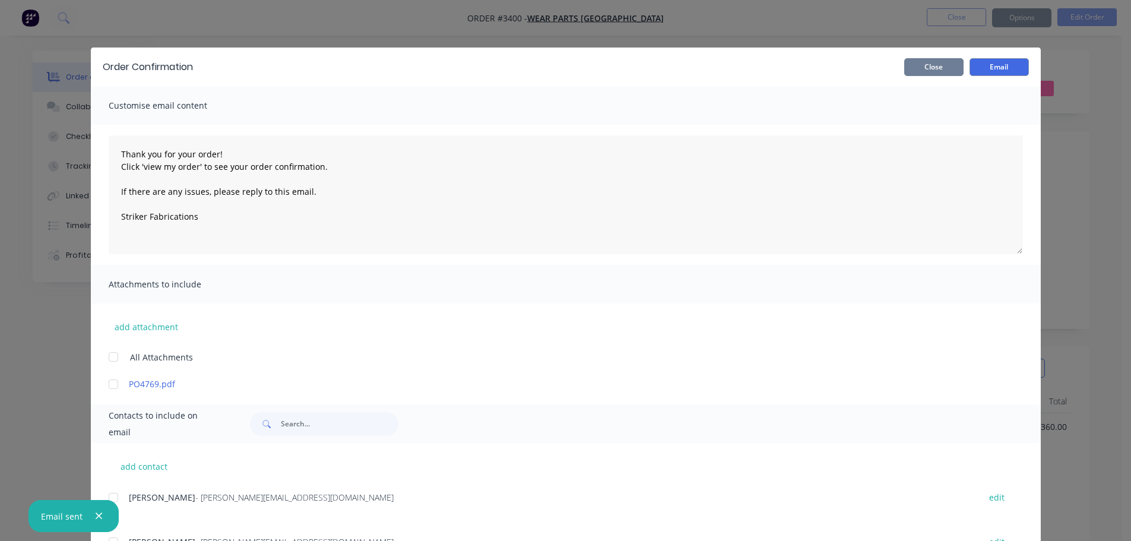
click at [942, 68] on button "Close" at bounding box center [933, 67] width 59 height 18
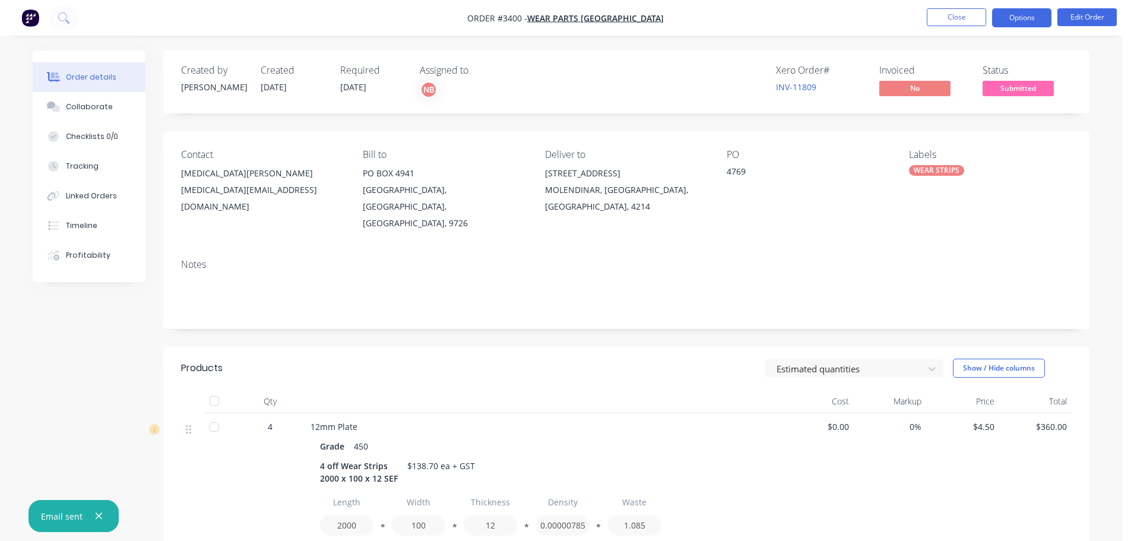
click at [1012, 18] on button "Options" at bounding box center [1021, 17] width 59 height 19
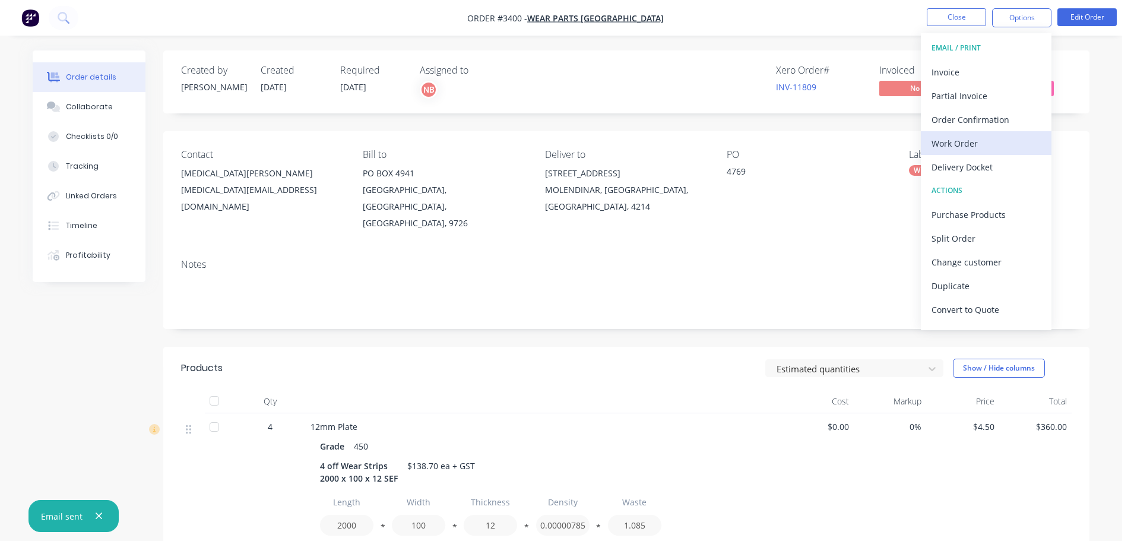
click at [949, 138] on div "Work Order" at bounding box center [985, 143] width 109 height 17
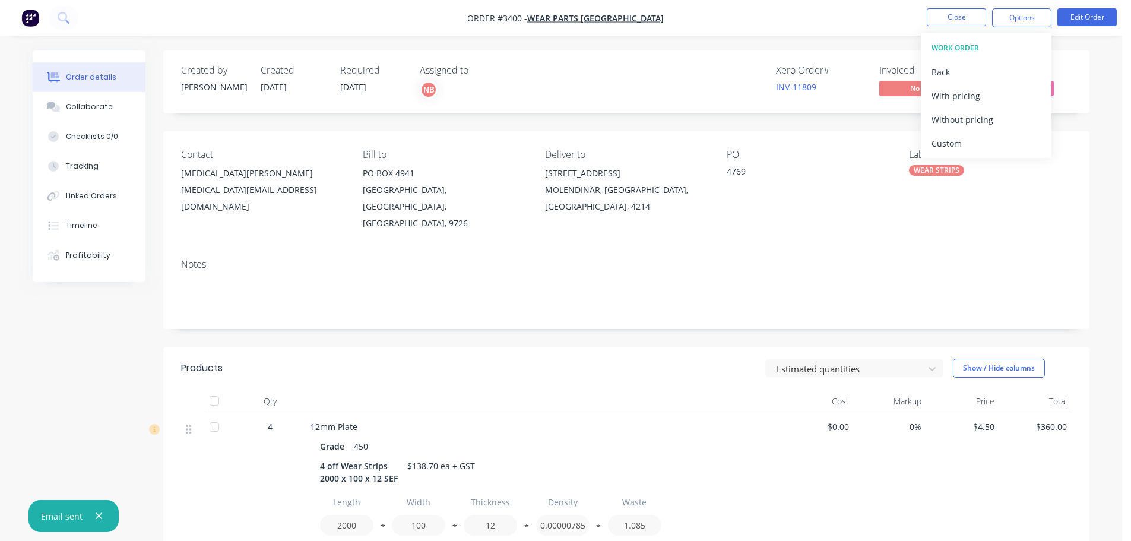
click at [949, 138] on div "Custom" at bounding box center [985, 143] width 109 height 17
click at [949, 123] on div "Without pricing" at bounding box center [985, 119] width 109 height 17
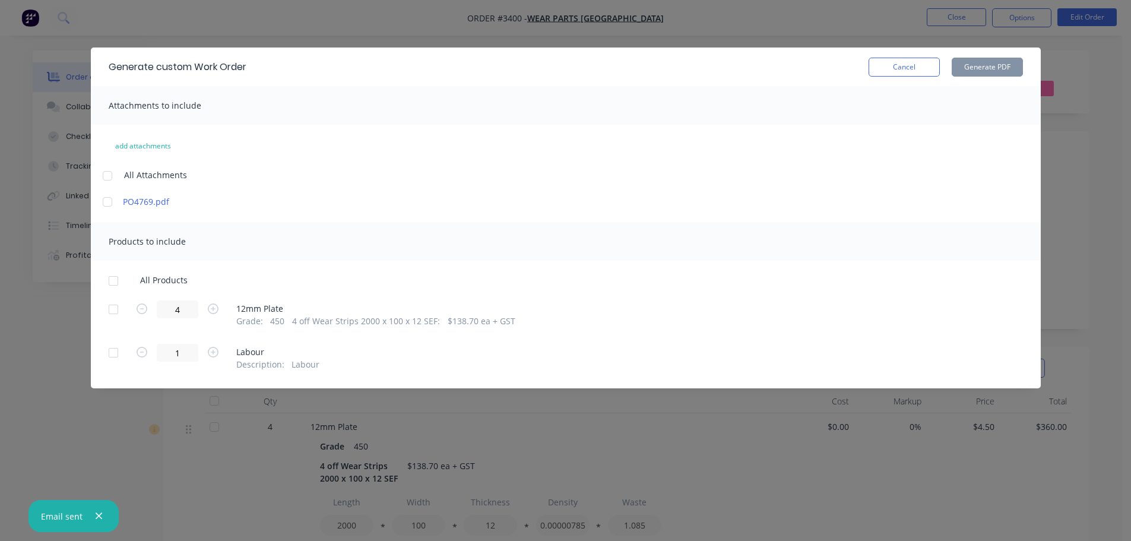
click at [109, 313] on div at bounding box center [114, 309] width 24 height 24
click at [987, 67] on button "Generate PDF" at bounding box center [987, 67] width 71 height 19
click at [901, 63] on button "Cancel" at bounding box center [904, 67] width 71 height 19
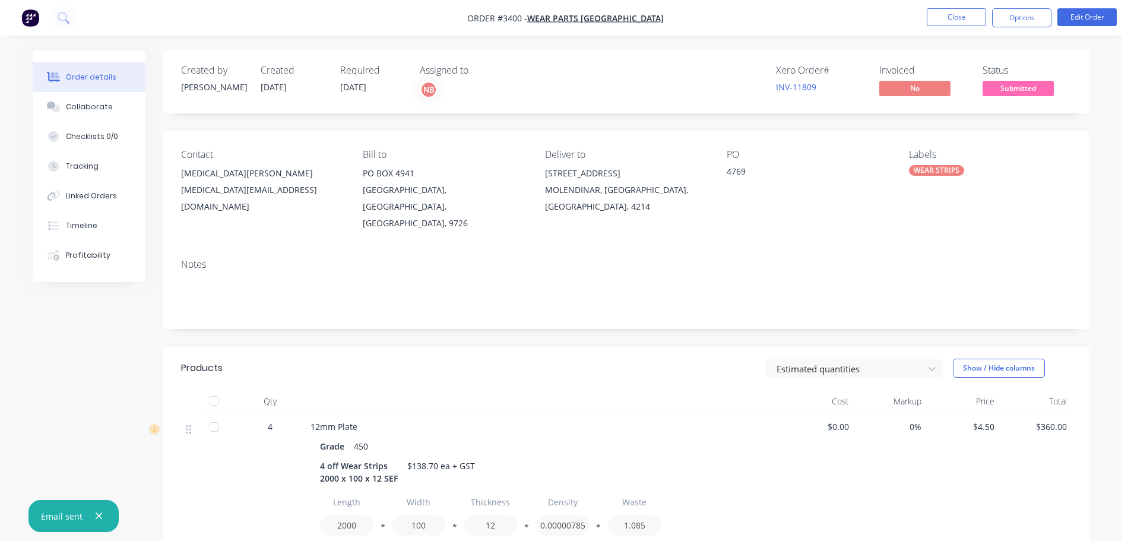
click at [1009, 28] on nav "Order #3400 - Wear Parts [GEOGRAPHIC_DATA] Close Options Edit Order" at bounding box center [565, 18] width 1131 height 36
click at [1012, 18] on button "Options" at bounding box center [1021, 17] width 59 height 19
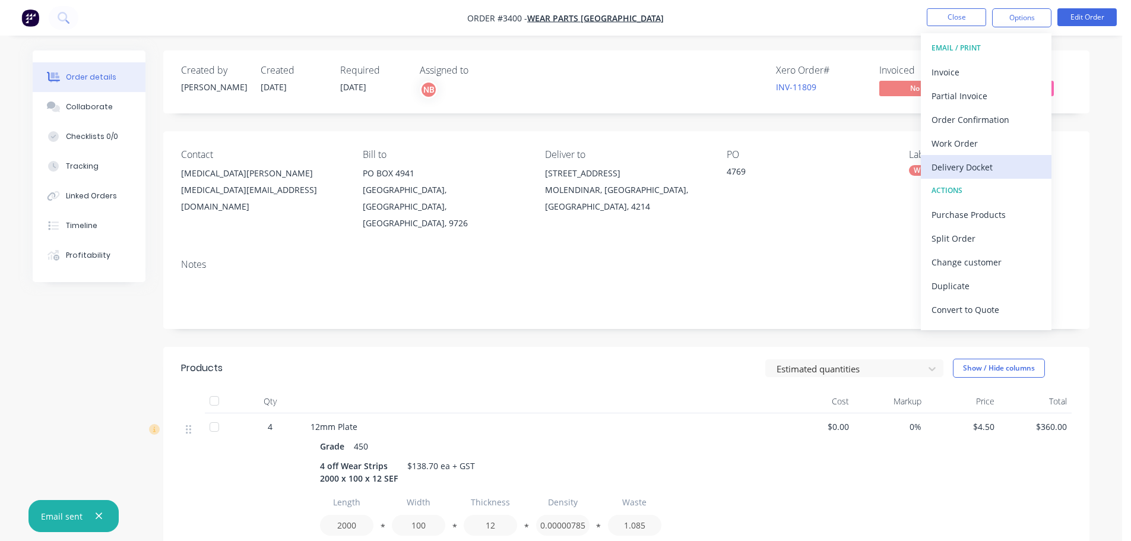
click at [971, 162] on div "Delivery Docket" at bounding box center [985, 167] width 109 height 17
drag, startPoint x: 971, startPoint y: 157, endPoint x: 967, endPoint y: 132, distance: 25.3
click at [969, 147] on div "Custom" at bounding box center [985, 143] width 109 height 17
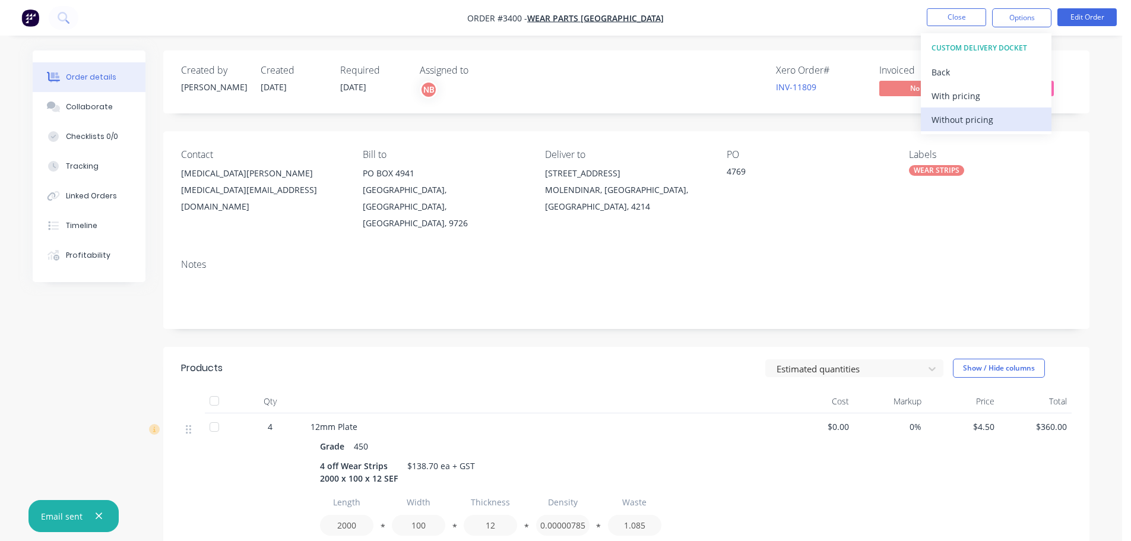
click at [965, 125] on div "Without pricing" at bounding box center [985, 119] width 109 height 17
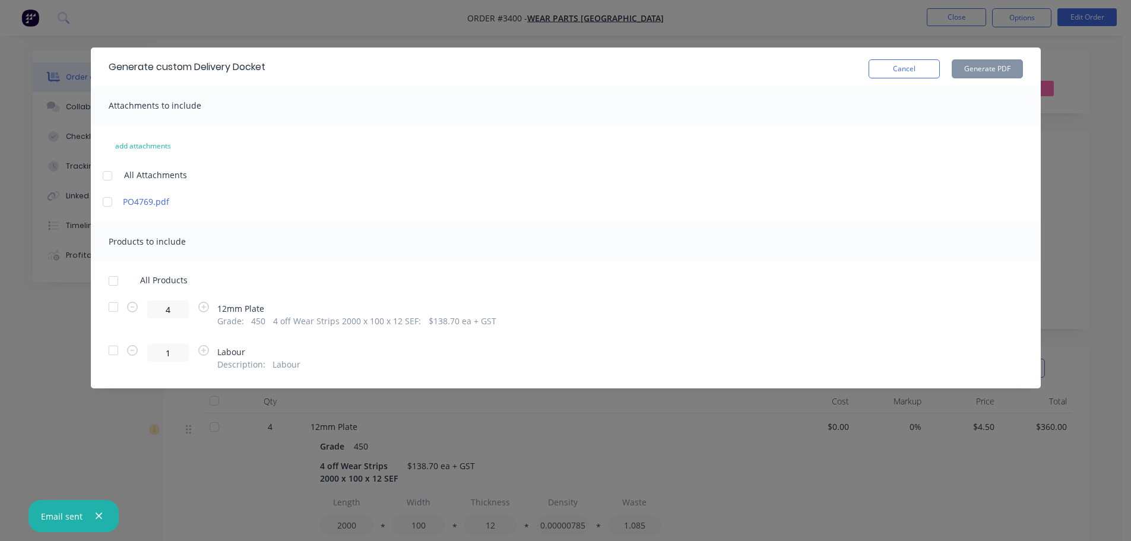
click at [115, 308] on div at bounding box center [114, 307] width 24 height 24
click at [967, 72] on button "Generate PDF" at bounding box center [987, 68] width 71 height 19
click at [914, 65] on button "Cancel" at bounding box center [904, 68] width 71 height 19
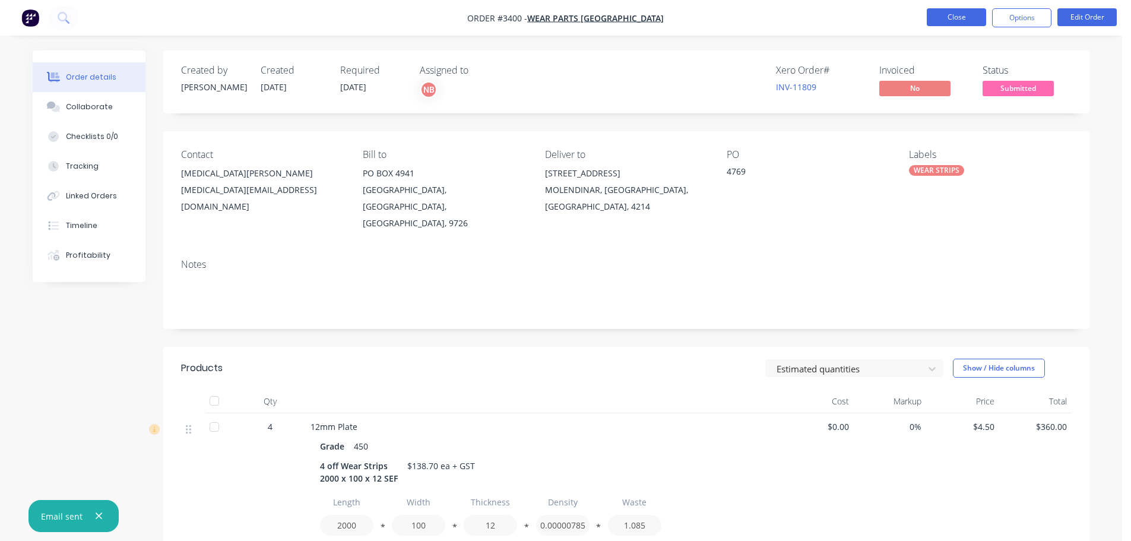
click at [941, 12] on button "Close" at bounding box center [956, 17] width 59 height 18
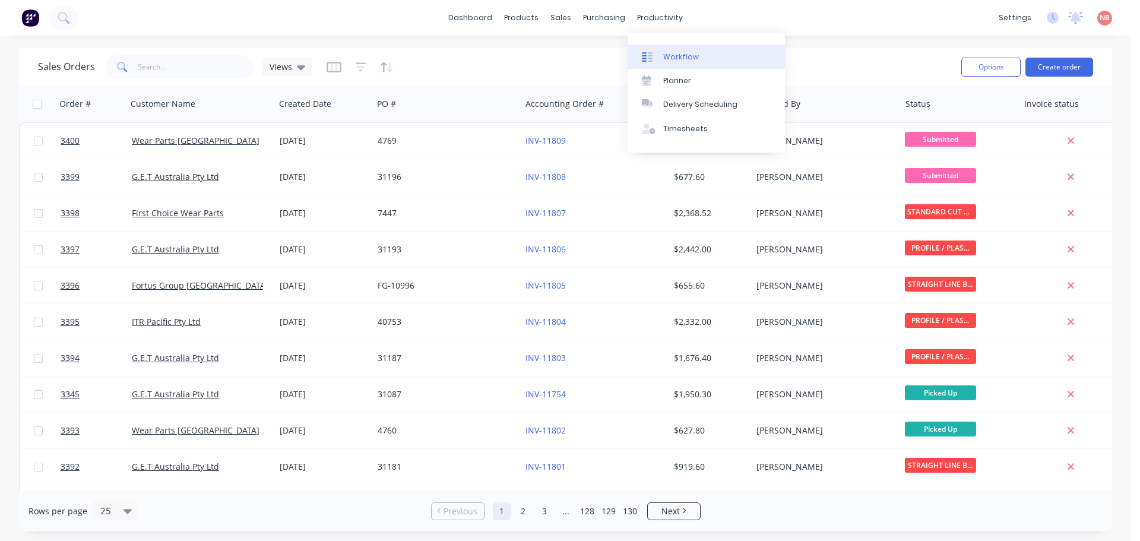
click at [672, 58] on div "Workflow" at bounding box center [681, 57] width 36 height 11
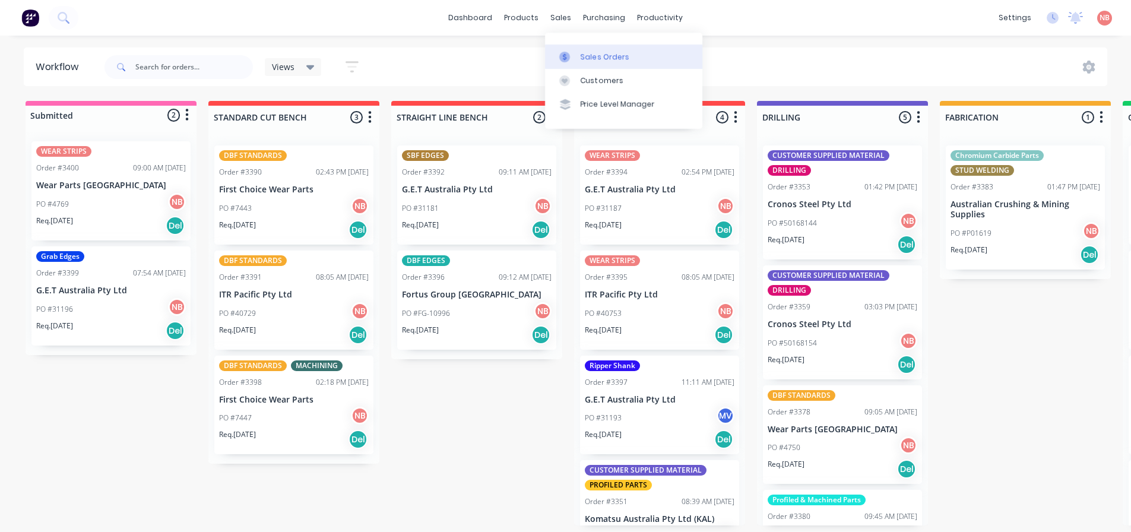
click at [567, 47] on link "Sales Orders" at bounding box center [623, 57] width 157 height 24
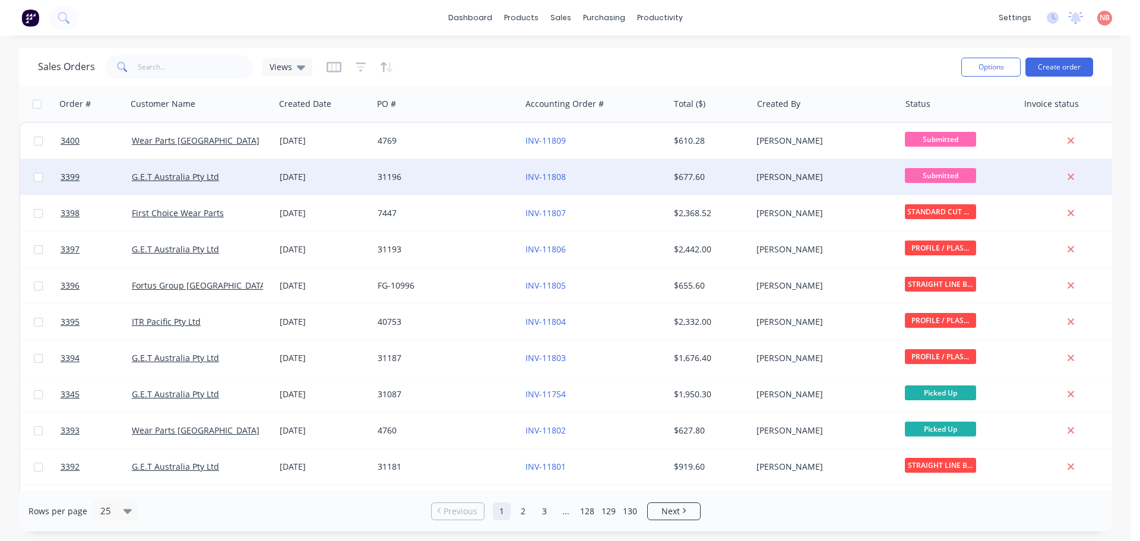
click at [448, 180] on div "31196" at bounding box center [444, 177] width 132 height 12
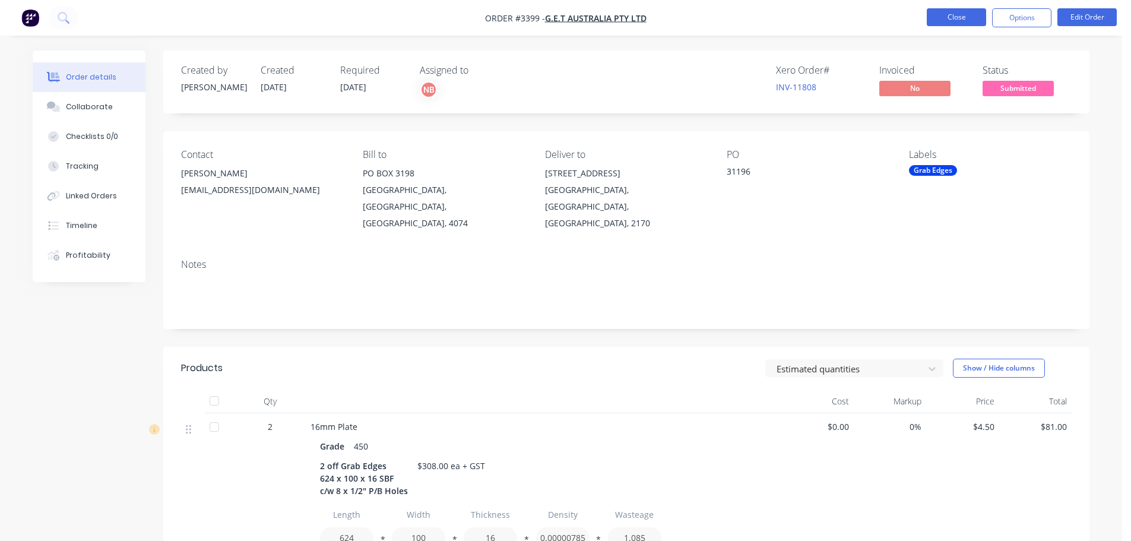
click at [967, 12] on button "Close" at bounding box center [956, 17] width 59 height 18
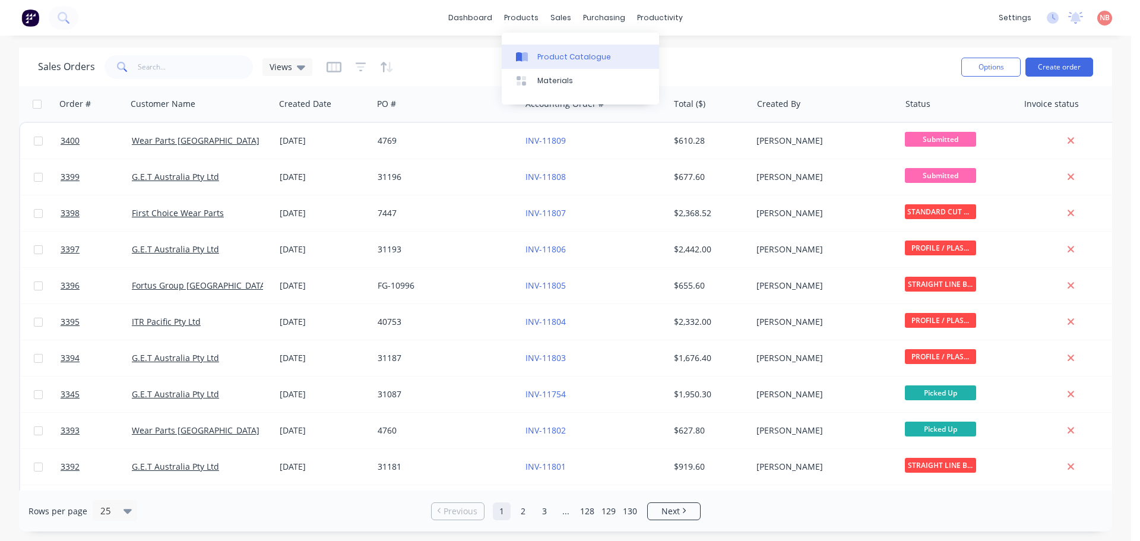
drag, startPoint x: 544, startPoint y: 50, endPoint x: 537, endPoint y: 57, distance: 10.5
click at [544, 50] on link "Product Catalogue" at bounding box center [580, 57] width 157 height 24
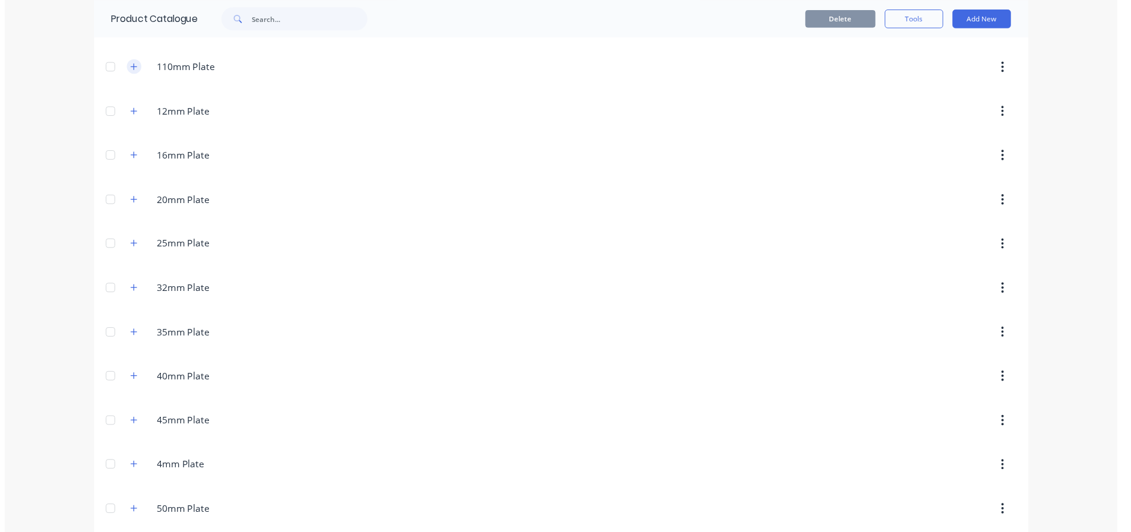
scroll to position [178, 0]
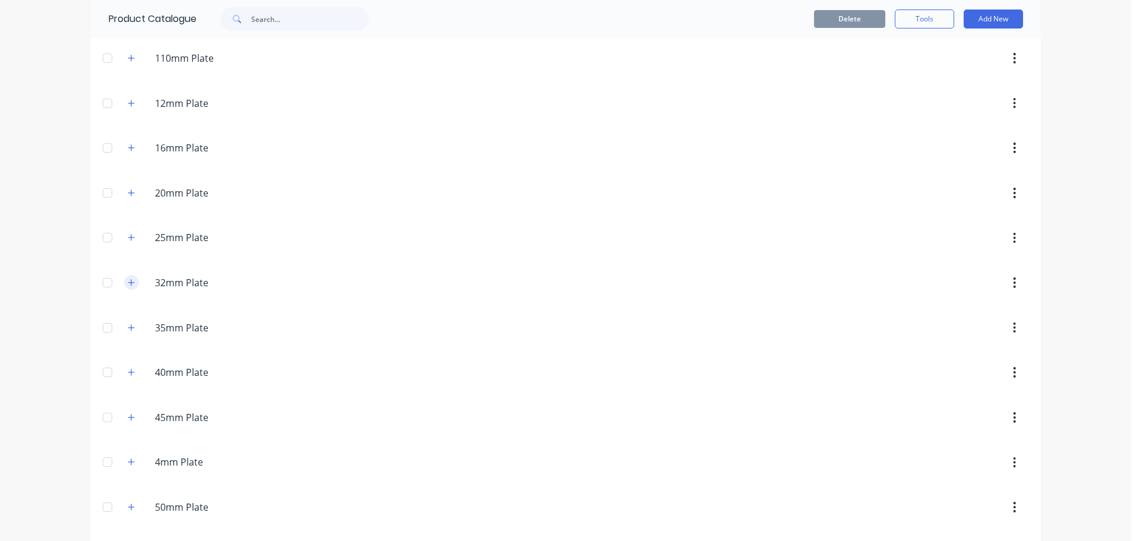
click at [128, 280] on icon "button" at bounding box center [131, 282] width 7 height 8
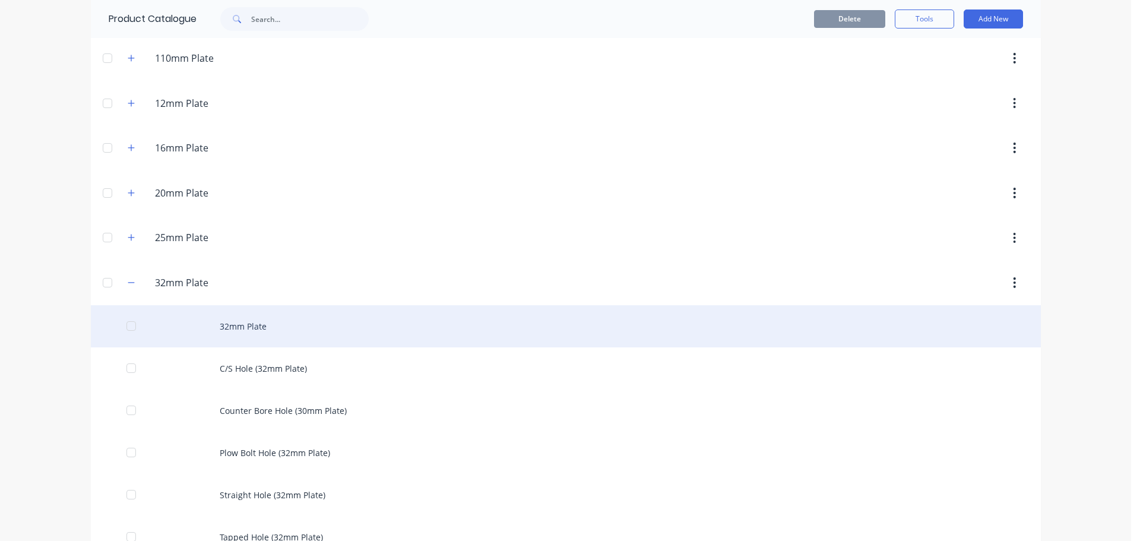
click at [255, 329] on div "32mm Plate" at bounding box center [566, 326] width 950 height 42
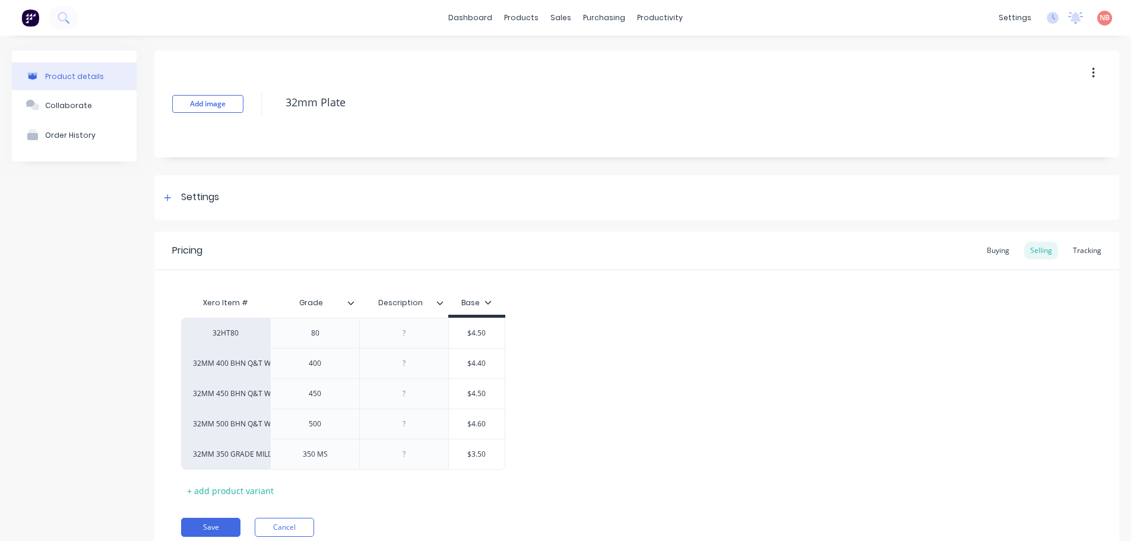
type textarea "x"
click at [579, 49] on link "Sales Orders" at bounding box center [618, 57] width 157 height 24
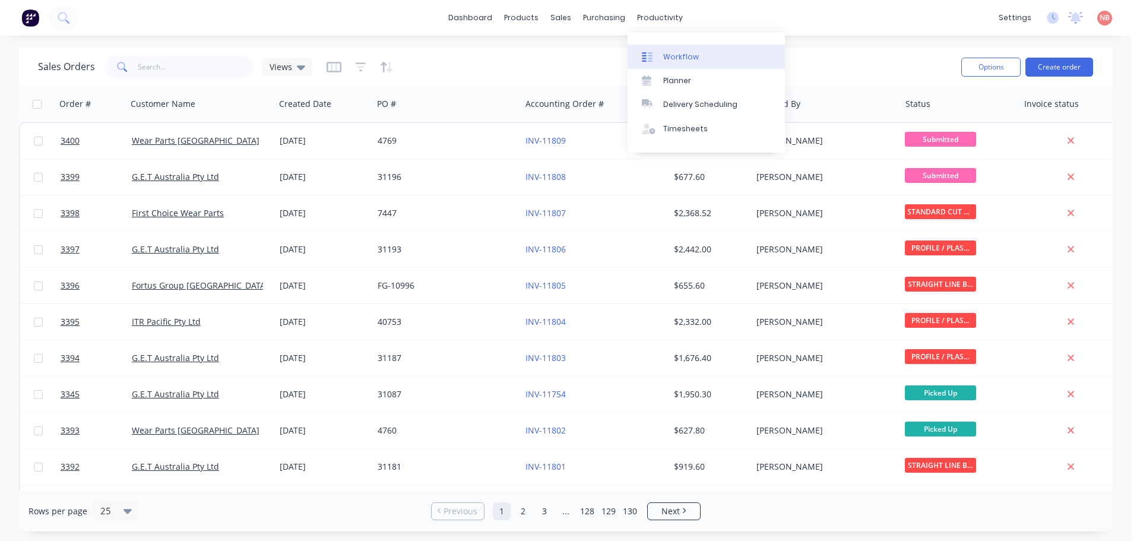
click at [670, 54] on div "Workflow" at bounding box center [681, 57] width 36 height 11
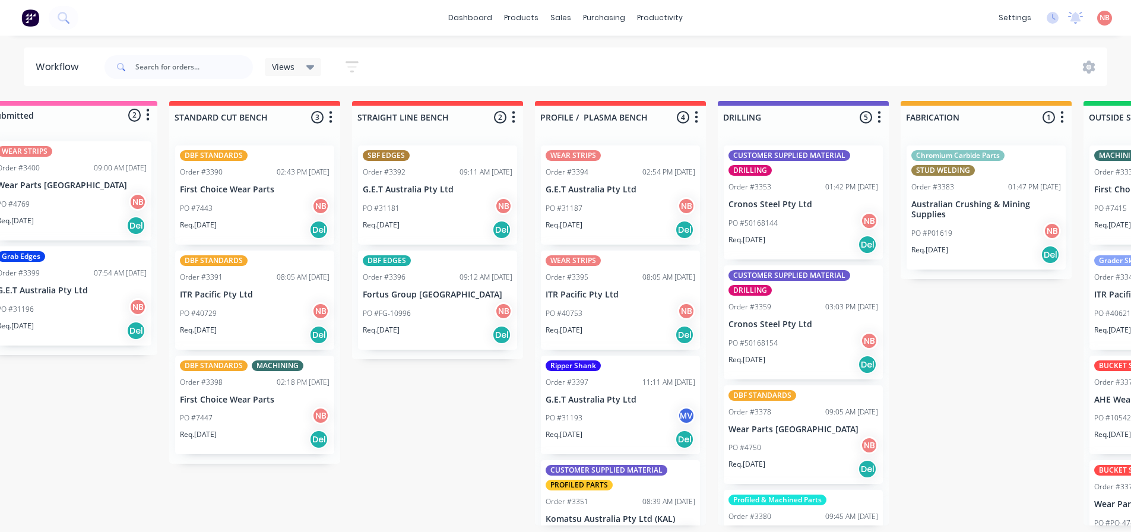
scroll to position [2, 0]
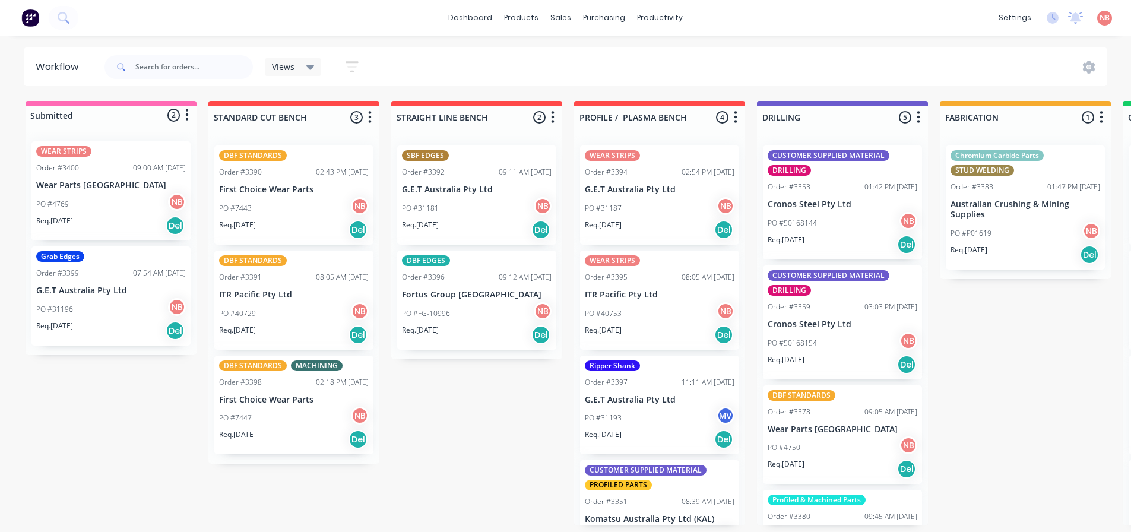
click at [269, 407] on div "PO #7447 NB" at bounding box center [294, 418] width 150 height 23
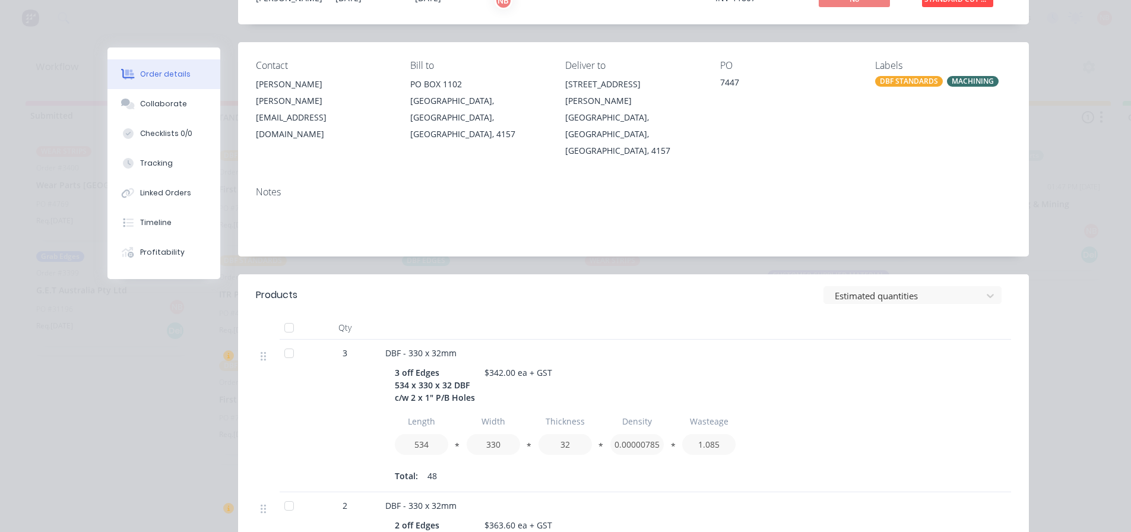
scroll to position [0, 0]
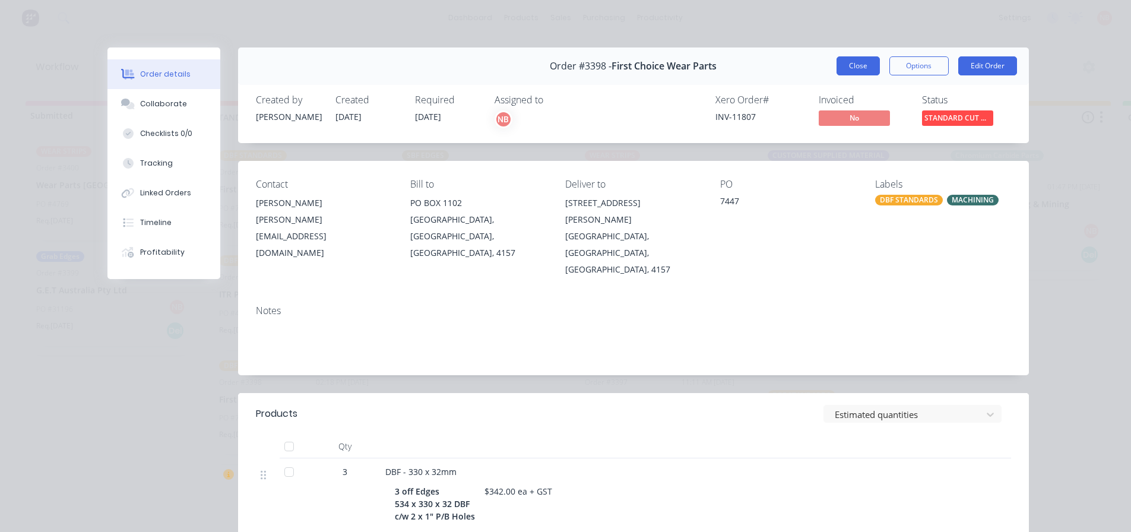
click at [850, 66] on button "Close" at bounding box center [857, 65] width 43 height 19
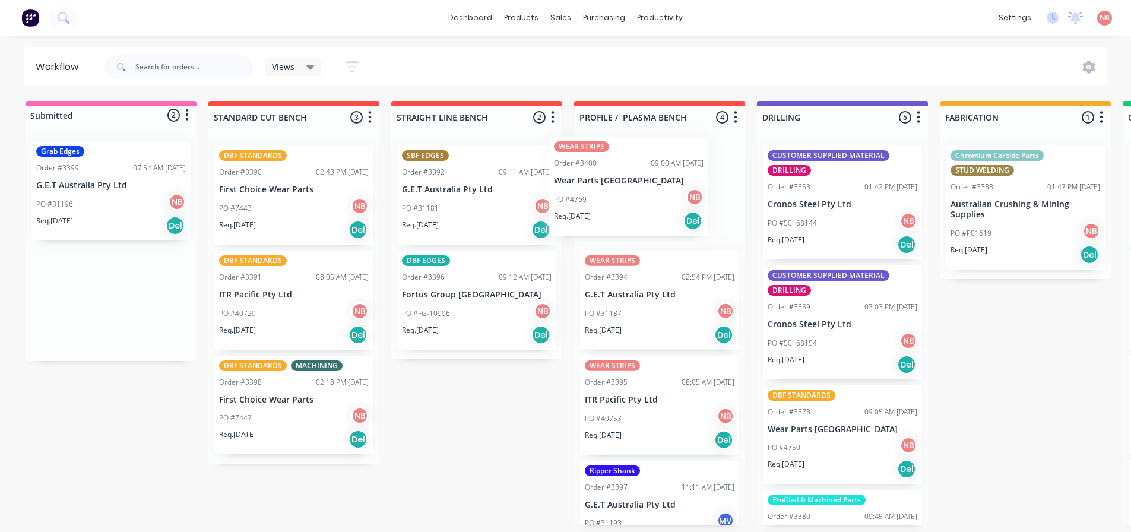
drag, startPoint x: 72, startPoint y: 196, endPoint x: 594, endPoint y: 194, distance: 522.4
click at [594, 194] on div "Submitted 2 Status colour #FF69B4 hex #FF69B4 Save Cancel Summaries Total order…" at bounding box center [981, 313] width 1980 height 424
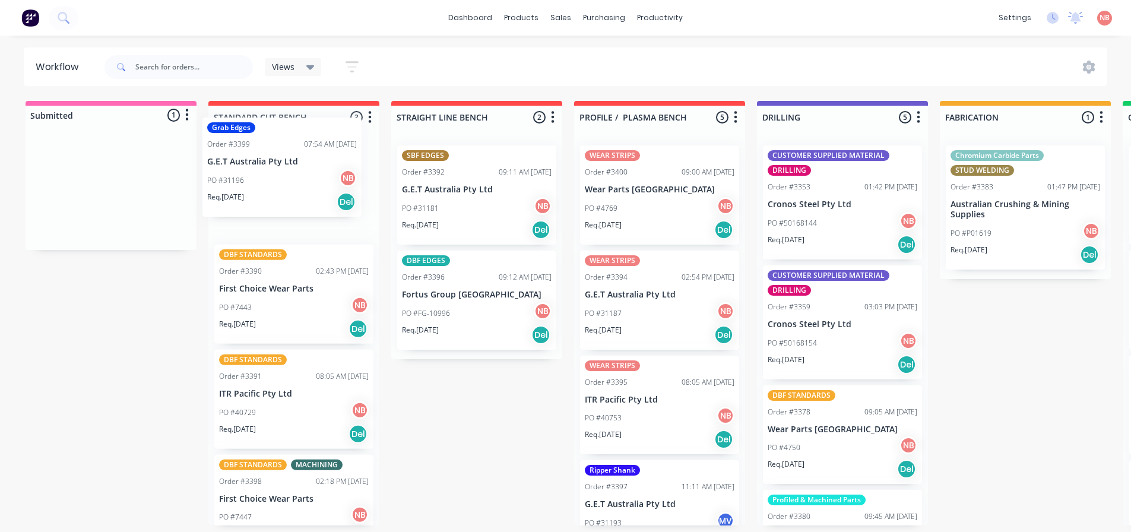
drag, startPoint x: 59, startPoint y: 202, endPoint x: 262, endPoint y: 175, distance: 204.2
click at [262, 175] on div "Submitted 1 Status colour #FF69B4 hex #FF69B4 Save Cancel Summaries Total order…" at bounding box center [981, 313] width 1980 height 424
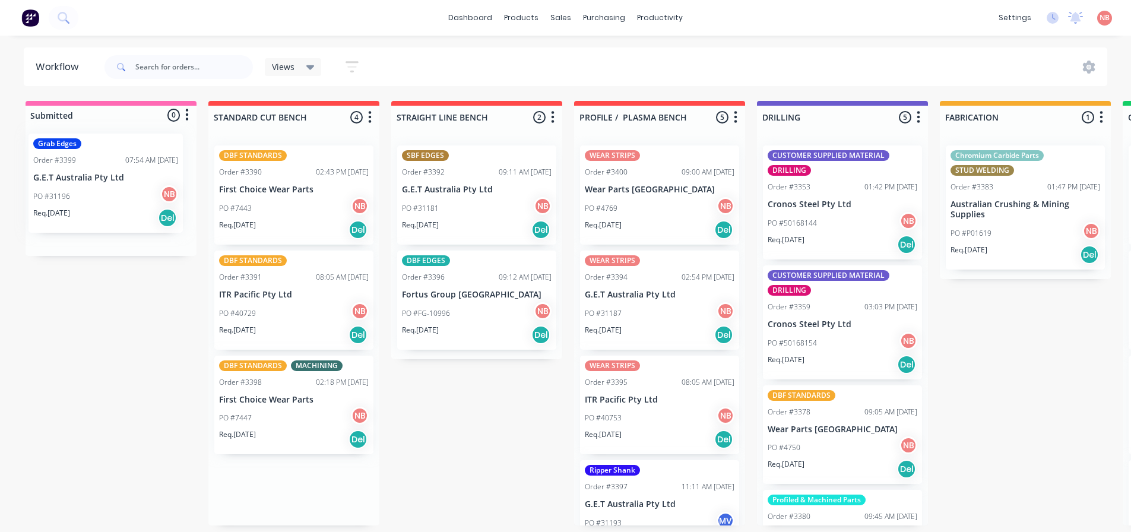
drag, startPoint x: 256, startPoint y: 176, endPoint x: 66, endPoint y: 163, distance: 190.4
click at [66, 163] on div "Submitted 0 Status colour #FF69B4 hex #FF69B4 Save Cancel Summaries Total order…" at bounding box center [981, 313] width 1980 height 424
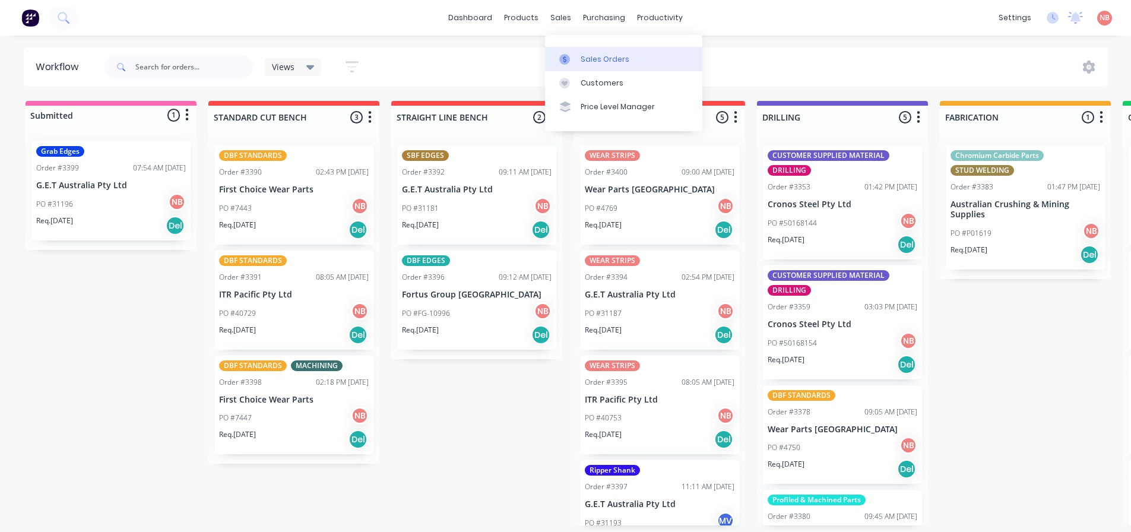
click at [577, 61] on link "Sales Orders" at bounding box center [623, 59] width 157 height 24
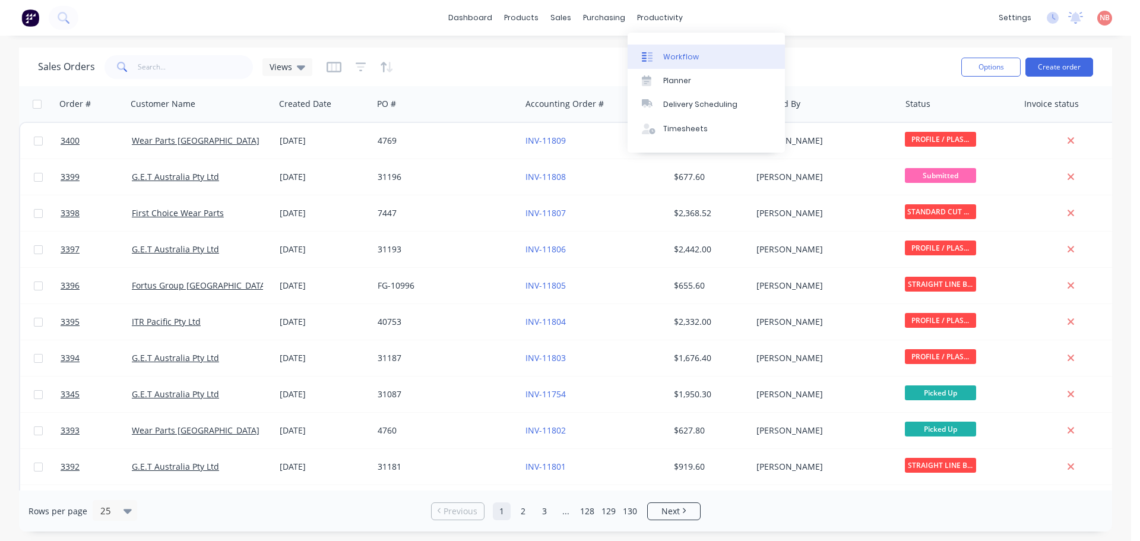
click at [658, 65] on link "Workflow" at bounding box center [706, 57] width 157 height 24
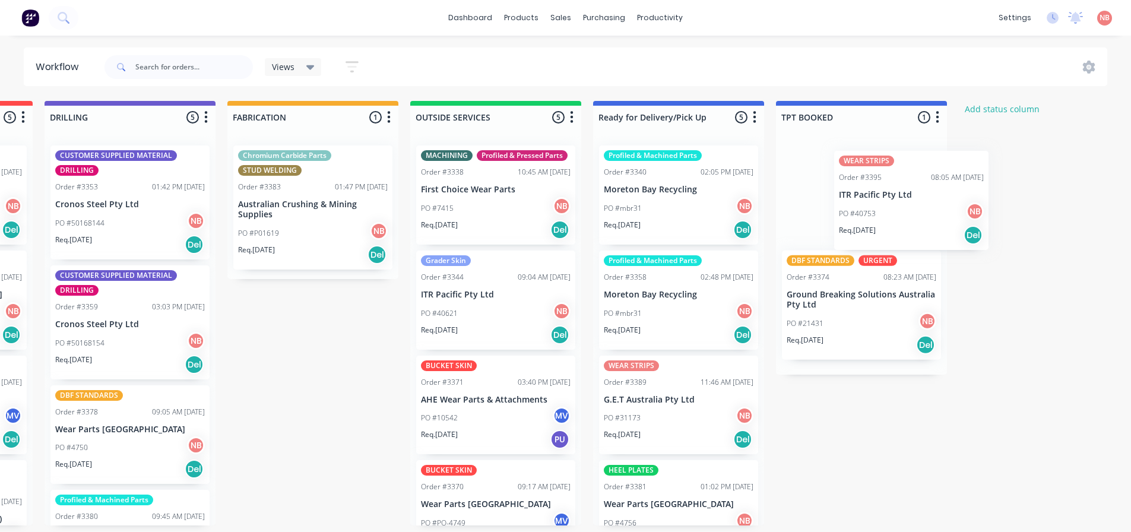
scroll to position [0, 730]
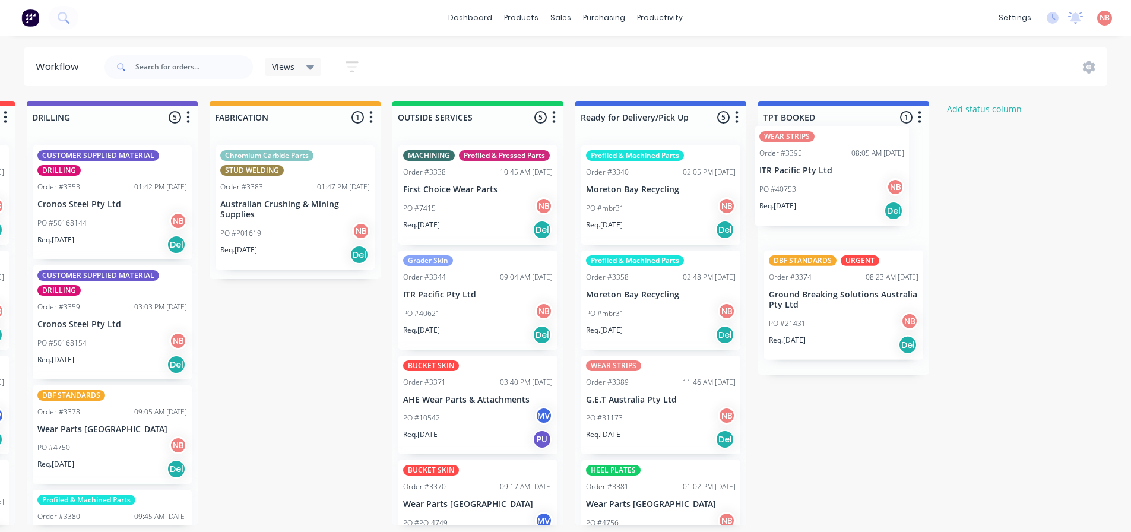
drag, startPoint x: 636, startPoint y: 299, endPoint x: 815, endPoint y: 175, distance: 218.0
click at [815, 175] on div "Submitted 1 Status colour #FF69B4 hex #FF69B4 Save Cancel Summaries Total order…" at bounding box center [251, 313] width 1980 height 424
